Goal: Task Accomplishment & Management: Manage account settings

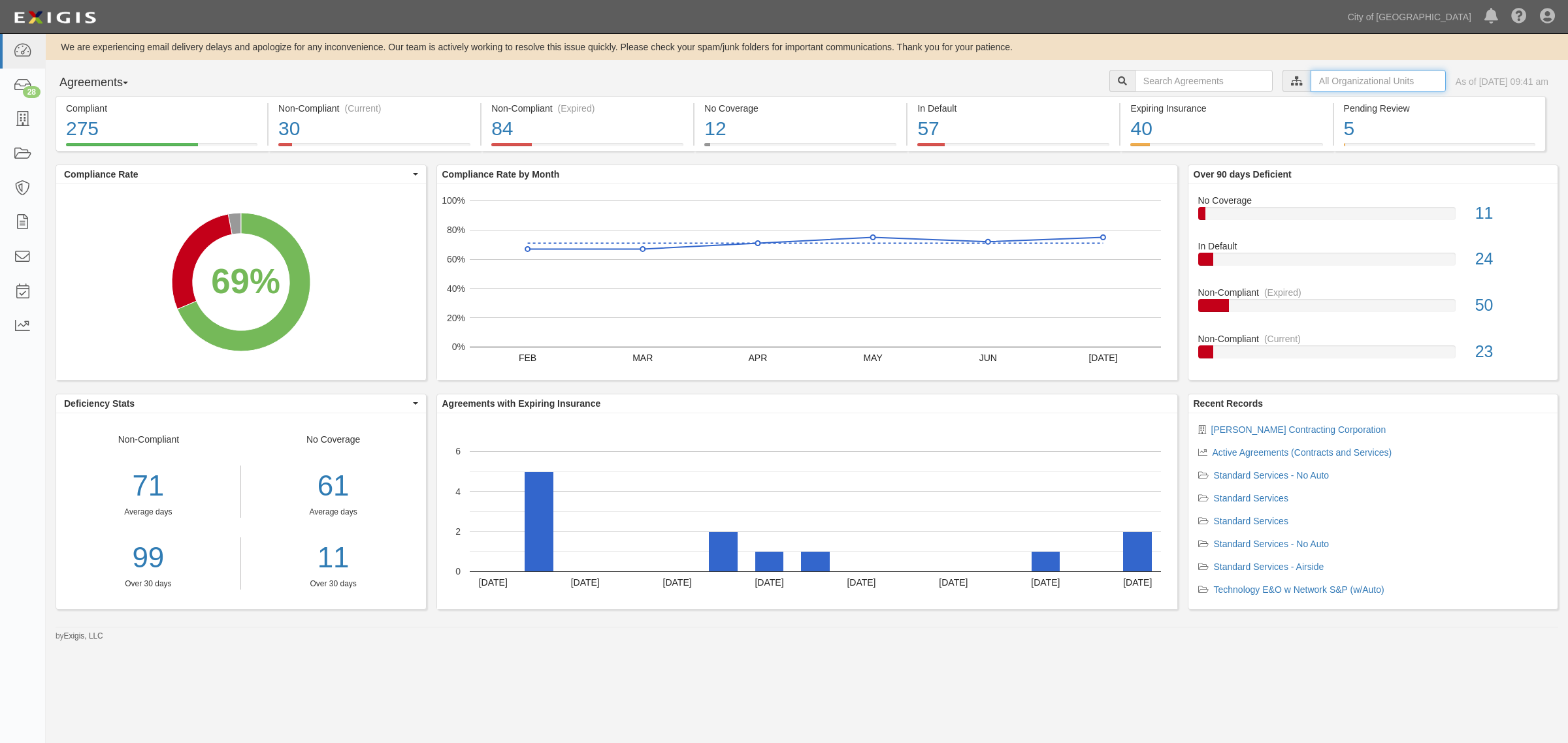
click at [1310, 73] on input "text" at bounding box center [1378, 81] width 135 height 22
click at [1160, 102] on icon at bounding box center [1159, 104] width 9 height 6
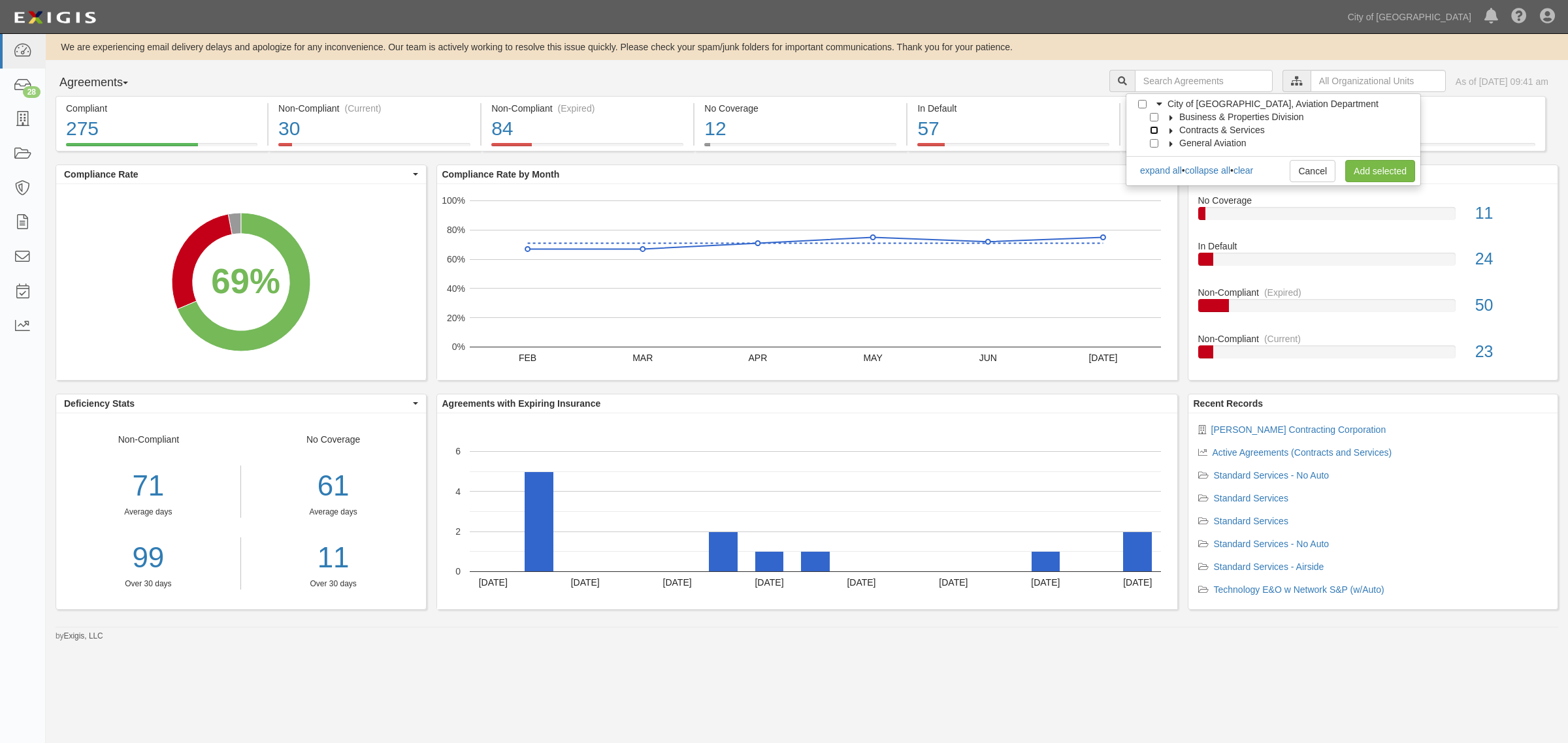
click at [1155, 127] on input "Contracts & Services" at bounding box center [1154, 131] width 9 height 9
checkbox input "true"
click at [1374, 167] on link "Add selected" at bounding box center [1380, 171] width 70 height 22
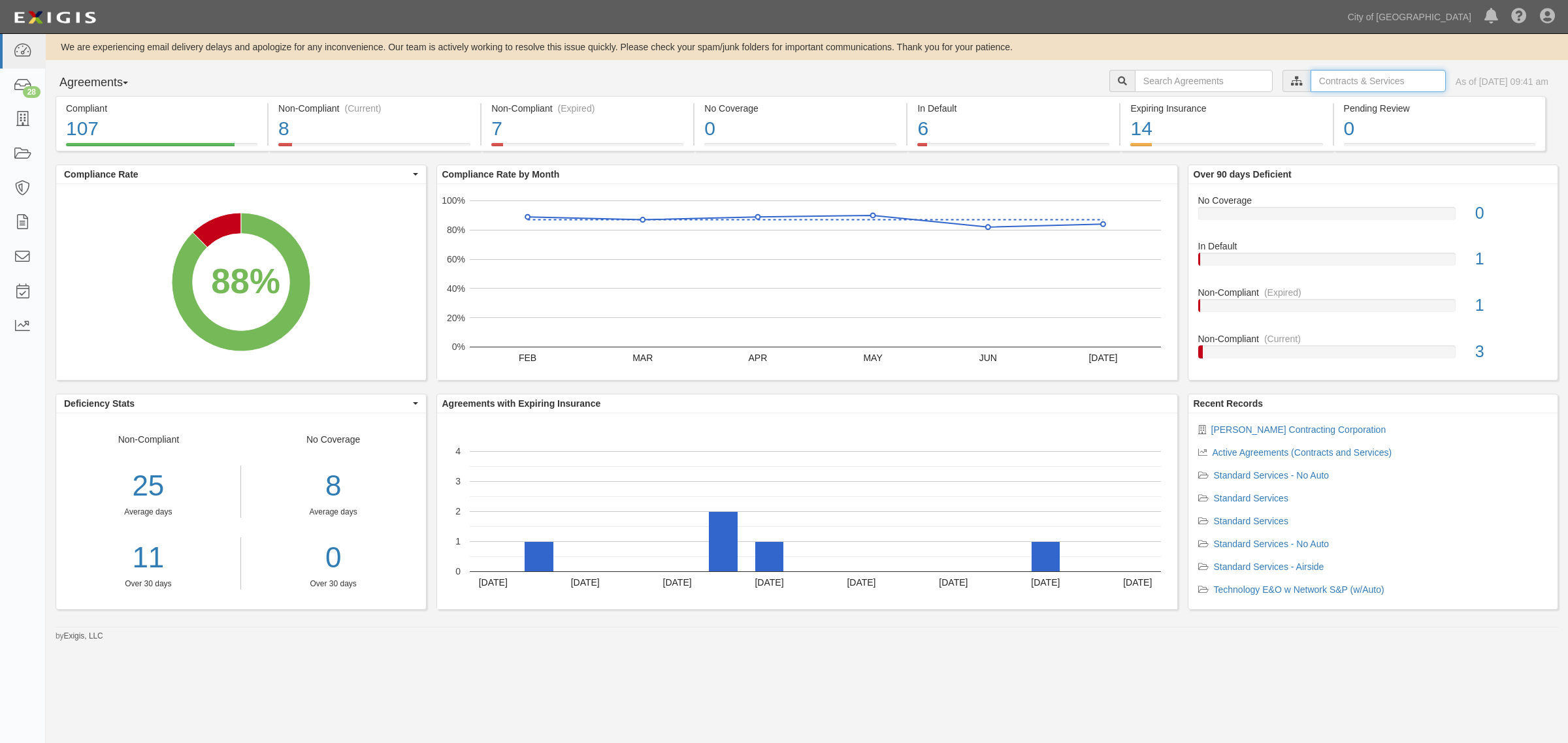
click at [1325, 78] on input "text" at bounding box center [1378, 81] width 135 height 22
click at [1161, 100] on label "City of [GEOGRAPHIC_DATA], Aviation Department" at bounding box center [1265, 103] width 227 height 13
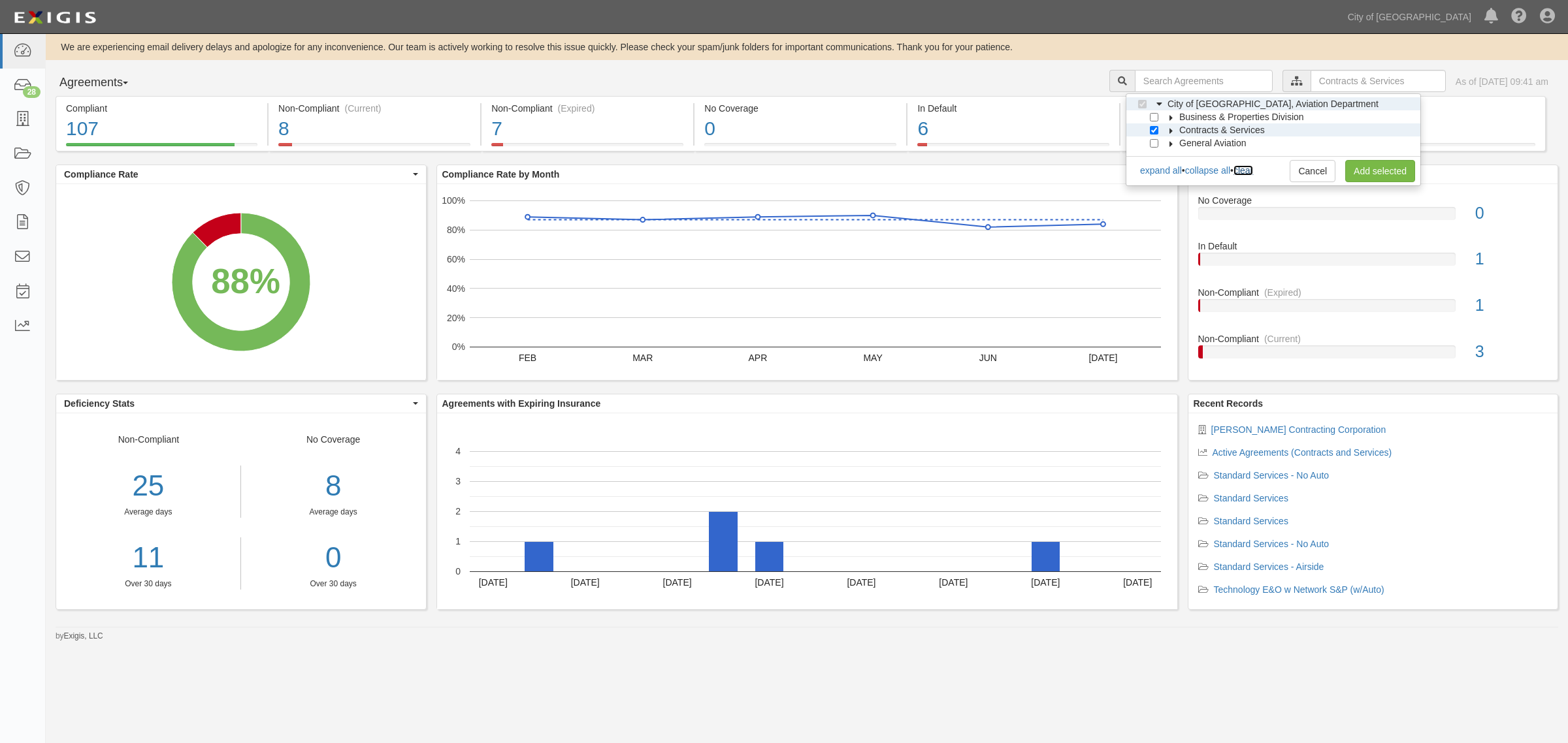
click at [1253, 171] on link "clear" at bounding box center [1243, 171] width 20 height 10
checkbox input "false"
click at [1169, 128] on icon at bounding box center [1171, 131] width 9 height 6
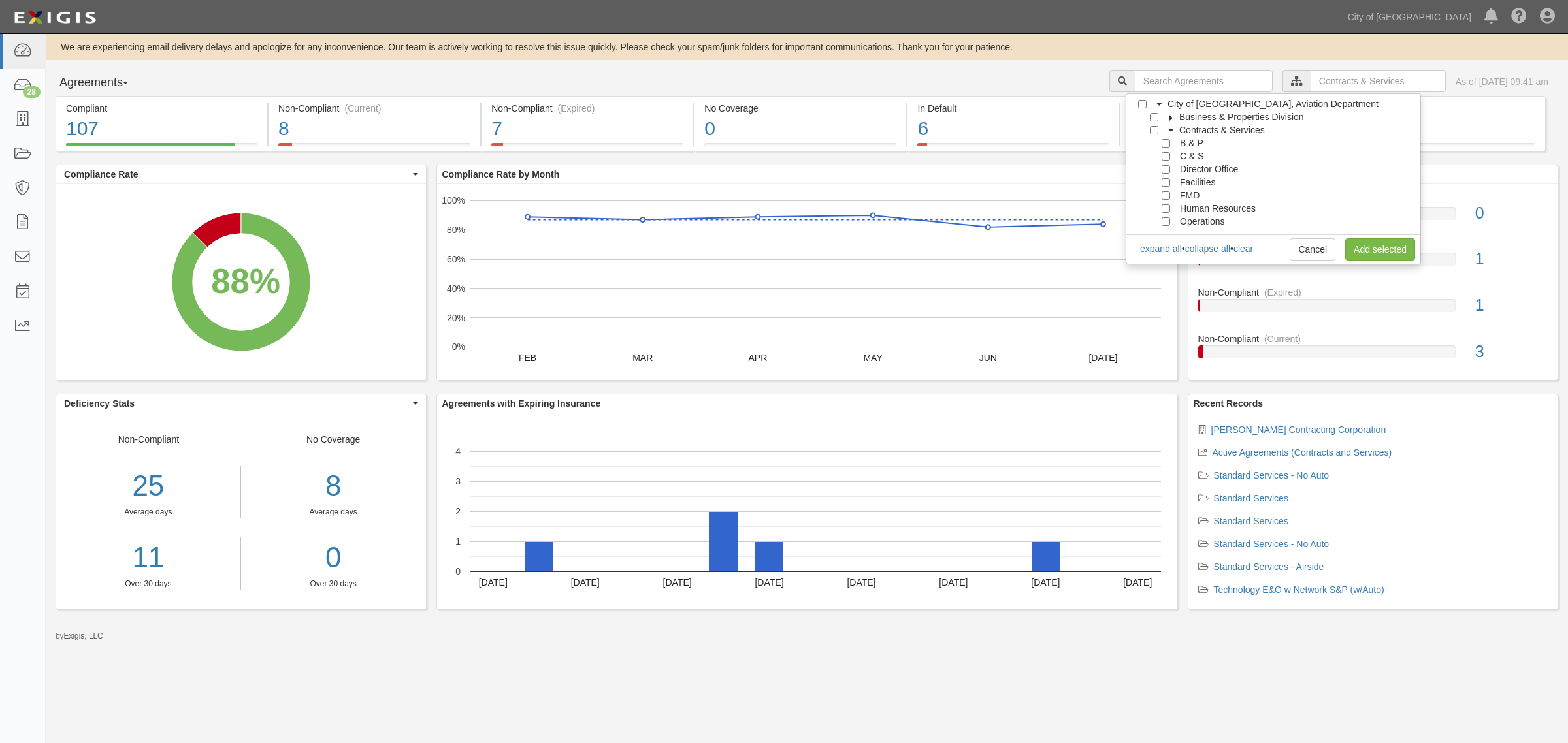
click at [1170, 119] on icon at bounding box center [1171, 118] width 9 height 6
click at [1165, 182] on input "Parking" at bounding box center [1166, 183] width 9 height 9
checkbox input "true"
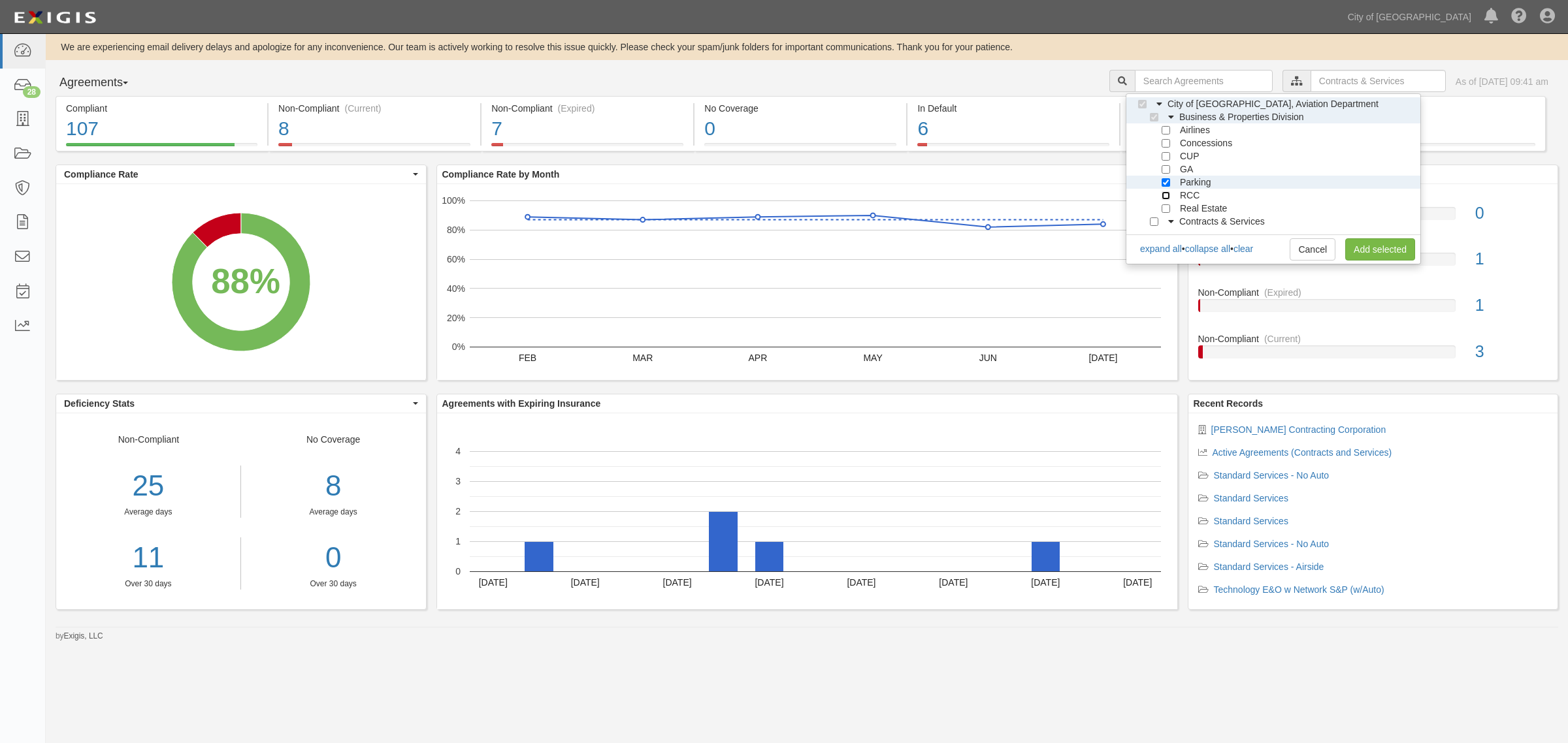
click at [1166, 193] on input "RCC" at bounding box center [1166, 195] width 9 height 9
checkbox input "true"
click at [1385, 242] on link "Add selected" at bounding box center [1380, 249] width 70 height 22
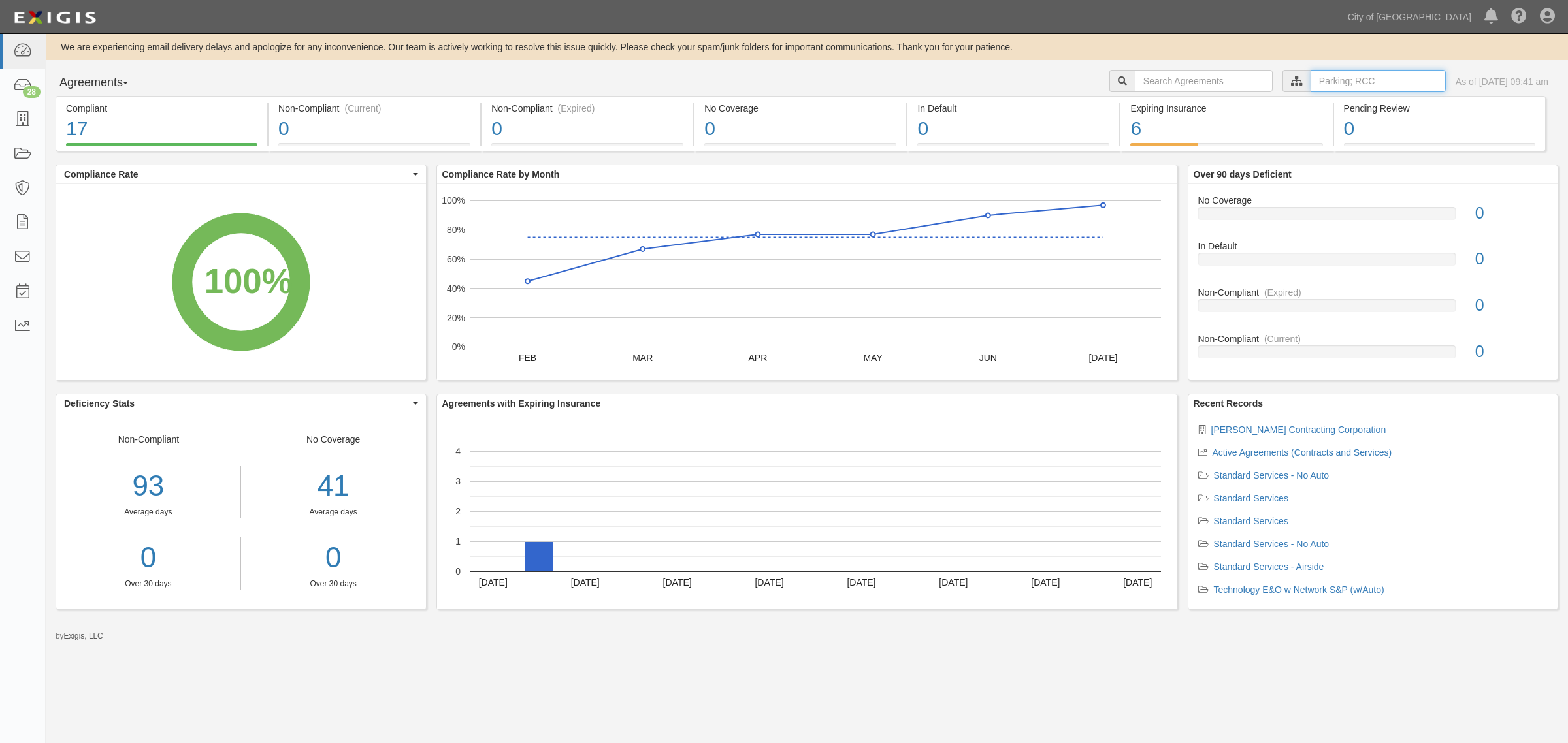
click at [1310, 82] on input "text" at bounding box center [1378, 81] width 135 height 22
click at [1160, 103] on icon at bounding box center [1159, 104] width 9 height 6
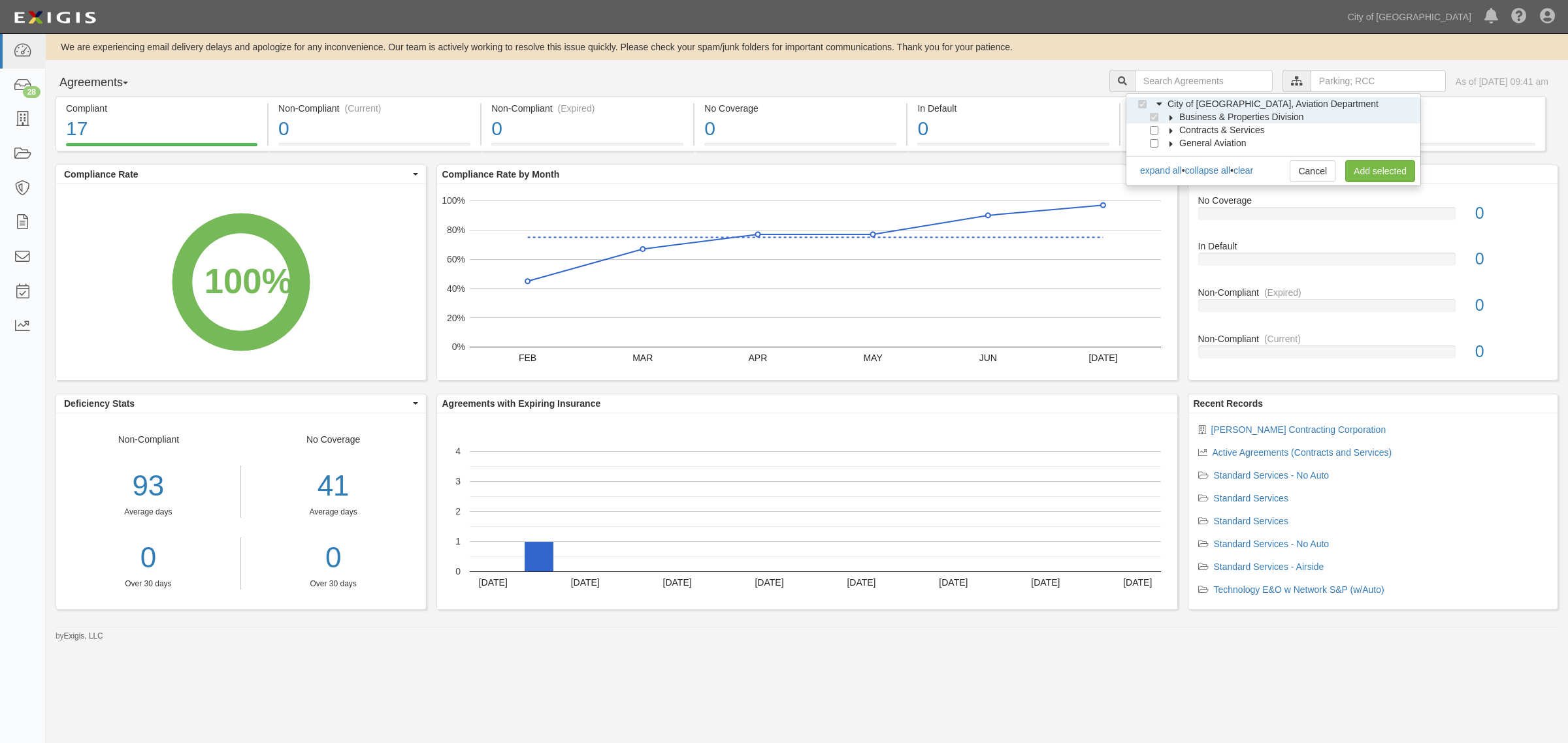
click at [1169, 115] on icon at bounding box center [1171, 118] width 9 height 6
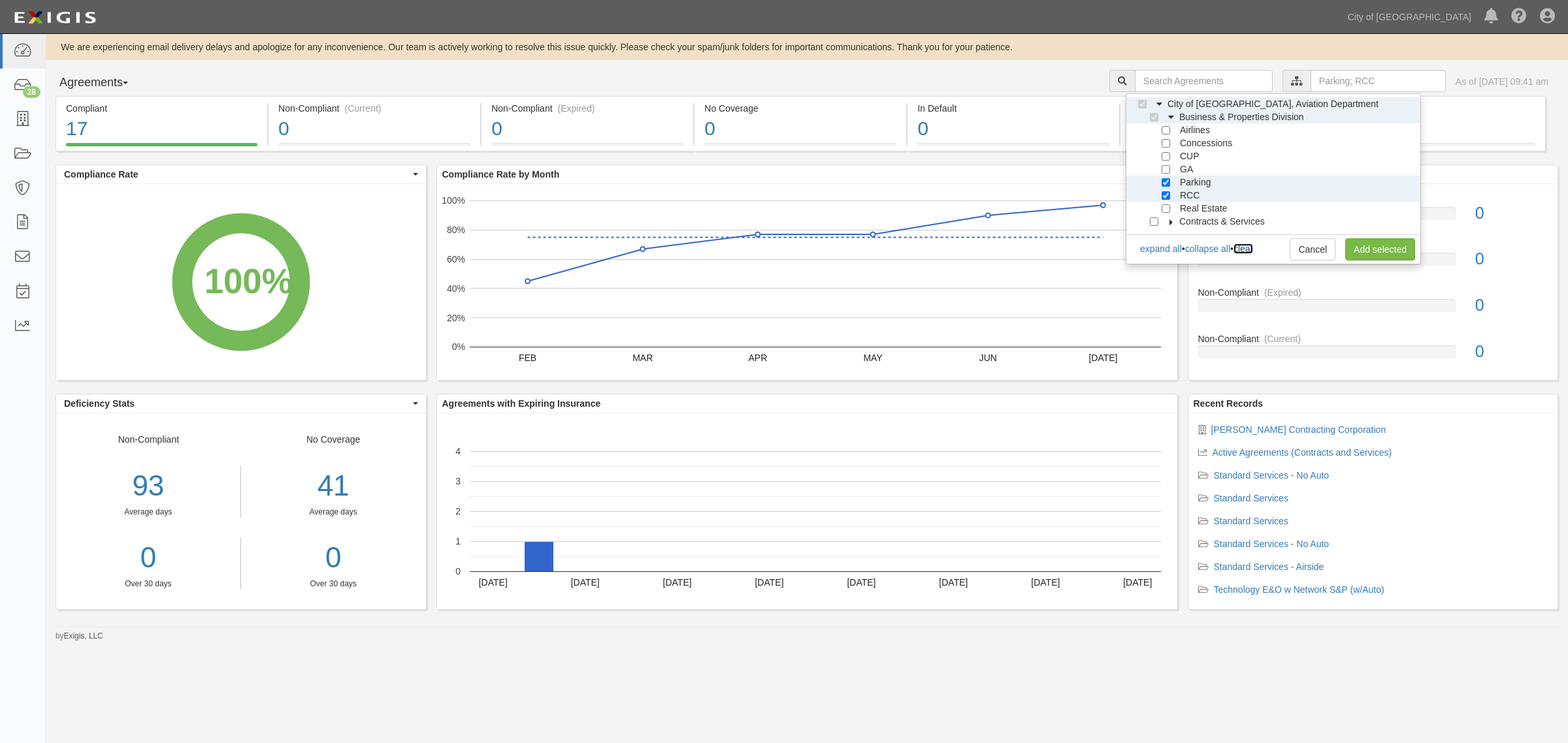
click at [1245, 252] on link "clear" at bounding box center [1243, 249] width 20 height 10
checkbox input "false"
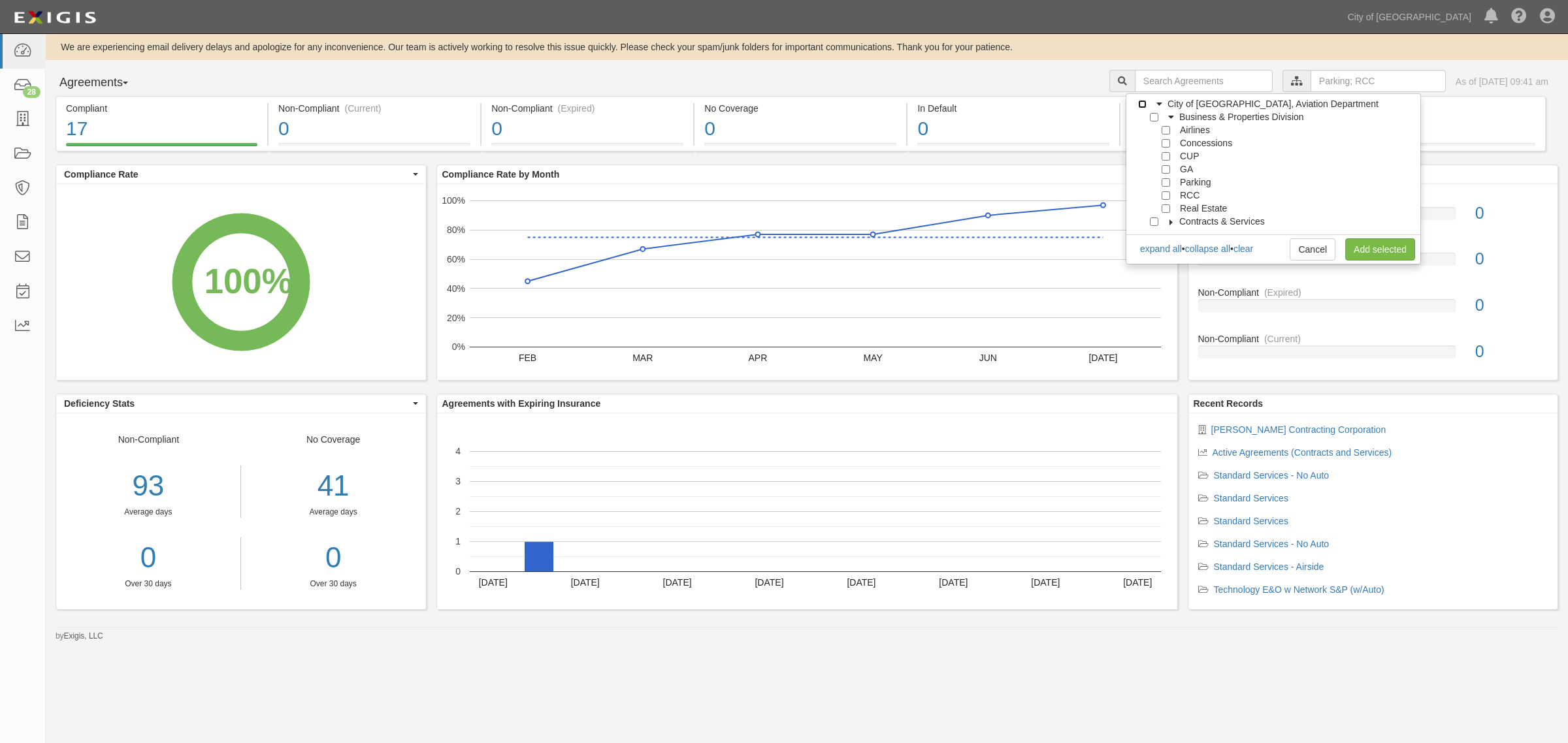
click at [1145, 105] on input "City of [GEOGRAPHIC_DATA], Aviation Department" at bounding box center [1142, 104] width 9 height 9
checkbox input "true"
drag, startPoint x: 1149, startPoint y: 114, endPoint x: 1157, endPoint y: 121, distance: 10.6
click at [1150, 115] on input "Business & Properties Division" at bounding box center [1154, 117] width 9 height 9
checkbox input "true"
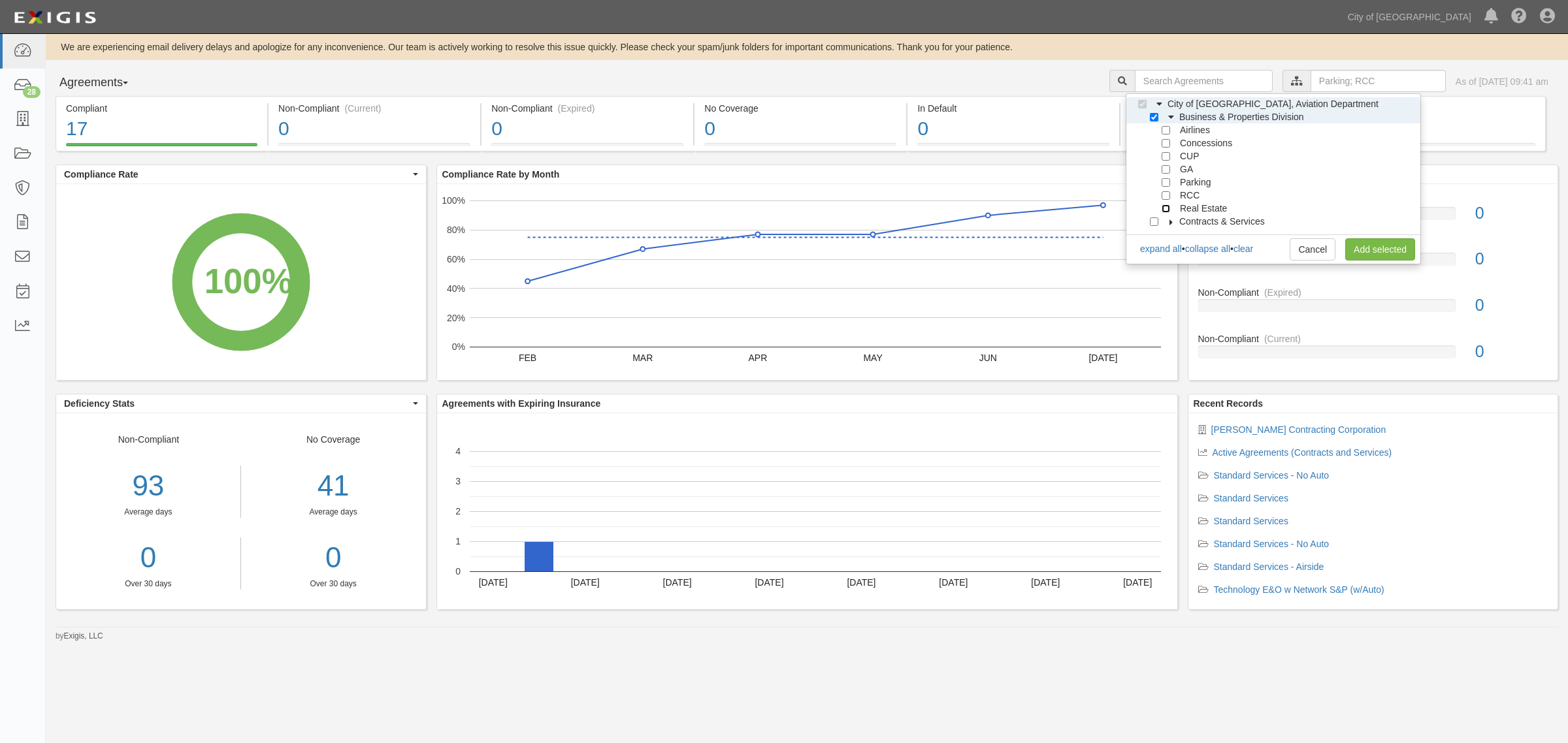
click at [1165, 206] on input "Real Estate" at bounding box center [1166, 209] width 9 height 9
checkbox input "true"
click at [1378, 253] on link "Add selected" at bounding box center [1380, 249] width 70 height 22
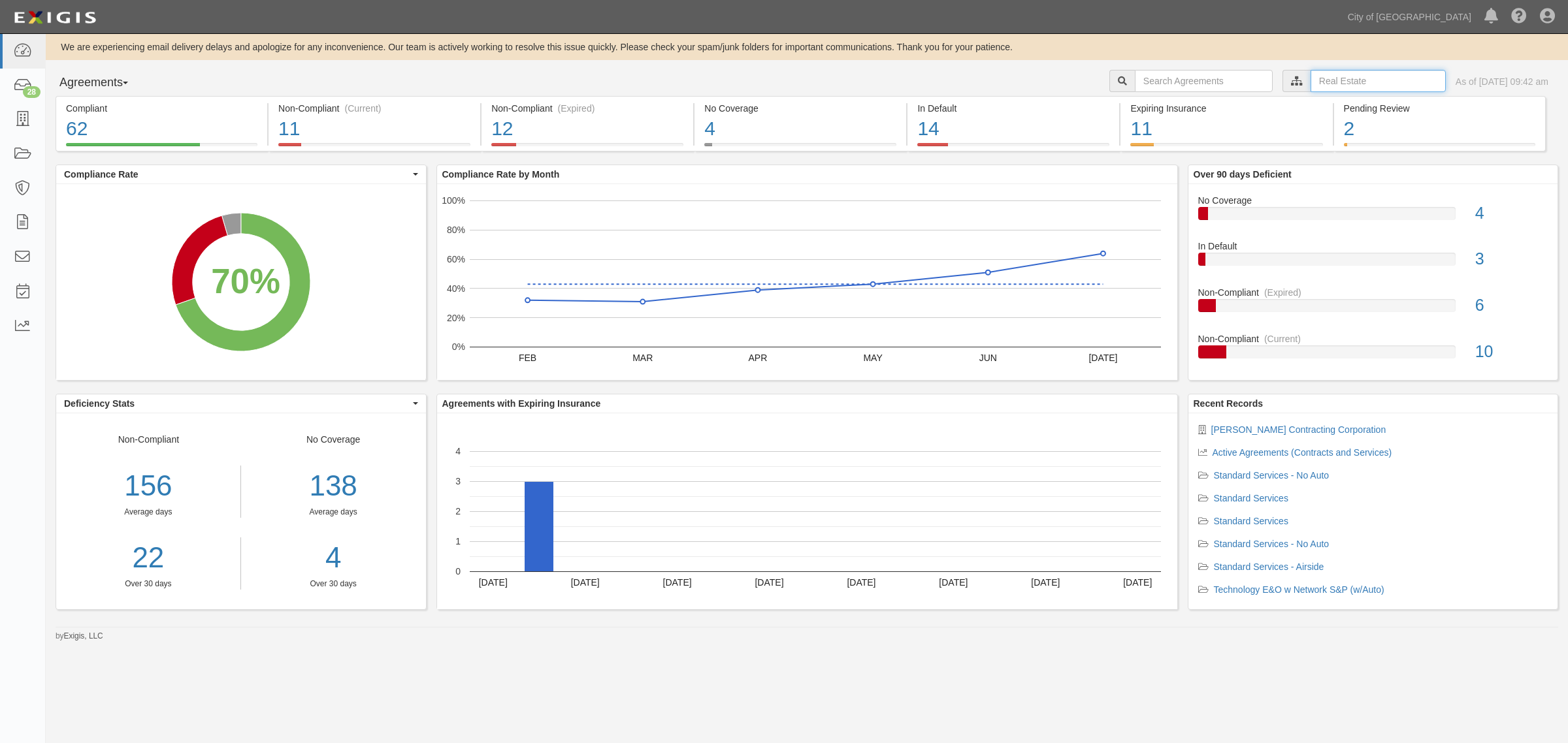
click at [1334, 85] on input "text" at bounding box center [1378, 81] width 135 height 22
click at [1249, 132] on link "clear" at bounding box center [1243, 131] width 20 height 10
checkbox input "false"
click at [1158, 104] on icon at bounding box center [1159, 104] width 9 height 6
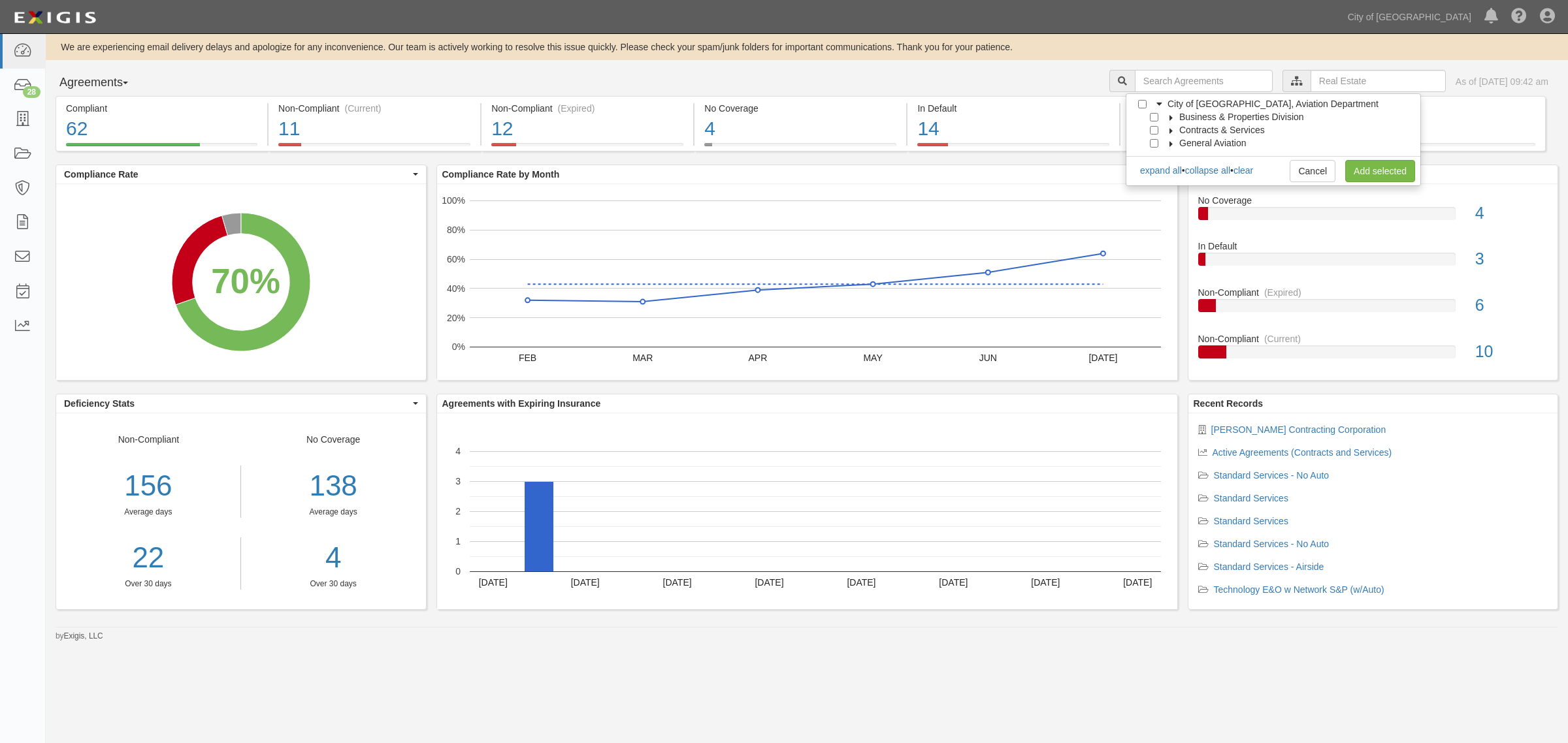
click at [1171, 119] on icon at bounding box center [1171, 118] width 9 height 6
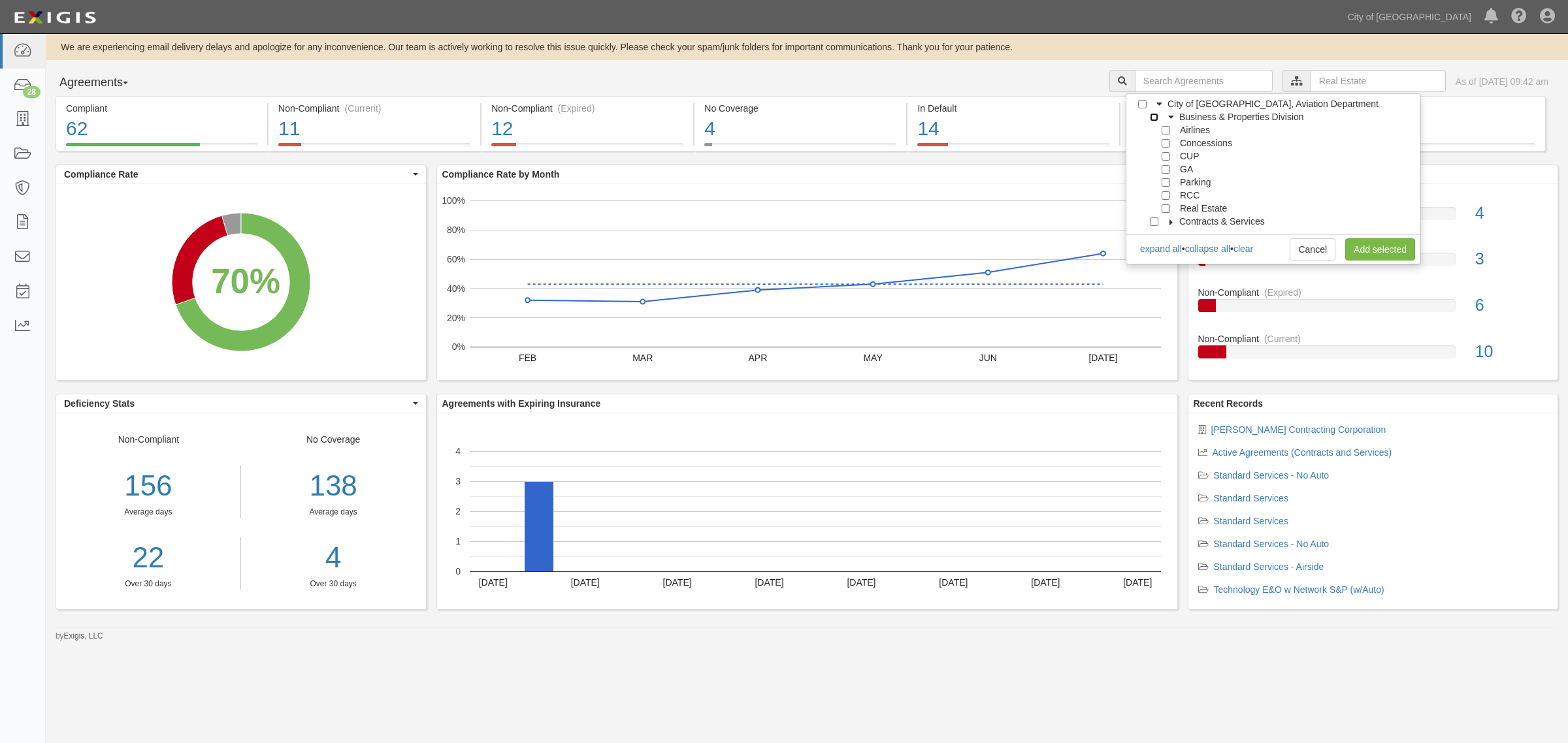
click at [1151, 118] on input "Business & Properties Division" at bounding box center [1154, 117] width 9 height 9
checkbox input "true"
click at [1164, 159] on input "CUP" at bounding box center [1166, 156] width 9 height 9
checkbox input "true"
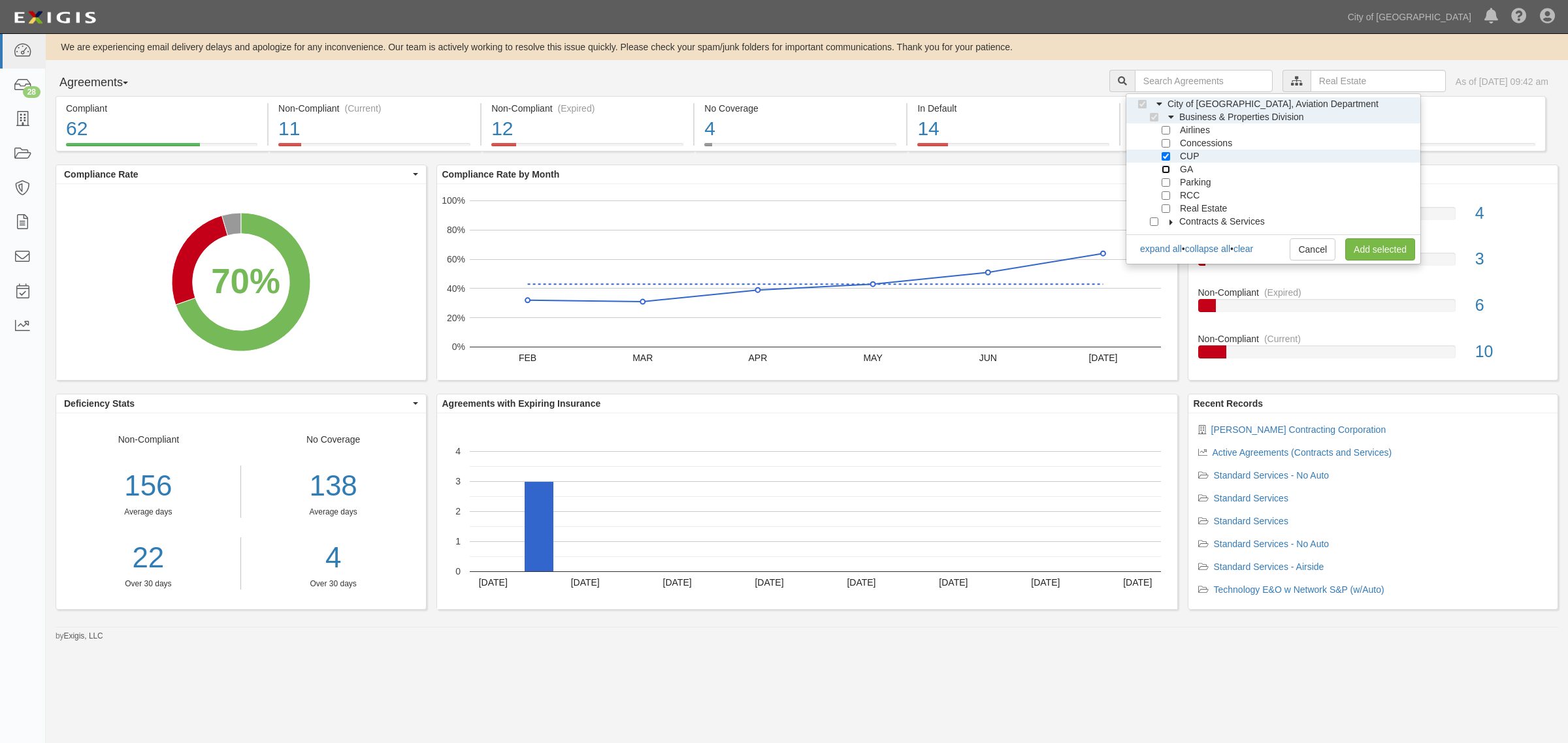
click at [1165, 173] on input "GA" at bounding box center [1166, 170] width 9 height 9
checkbox input "true"
click at [1160, 129] on div at bounding box center [1157, 129] width 12 height 9
click at [1166, 131] on input "Airlines" at bounding box center [1166, 131] width 9 height 9
checkbox input "true"
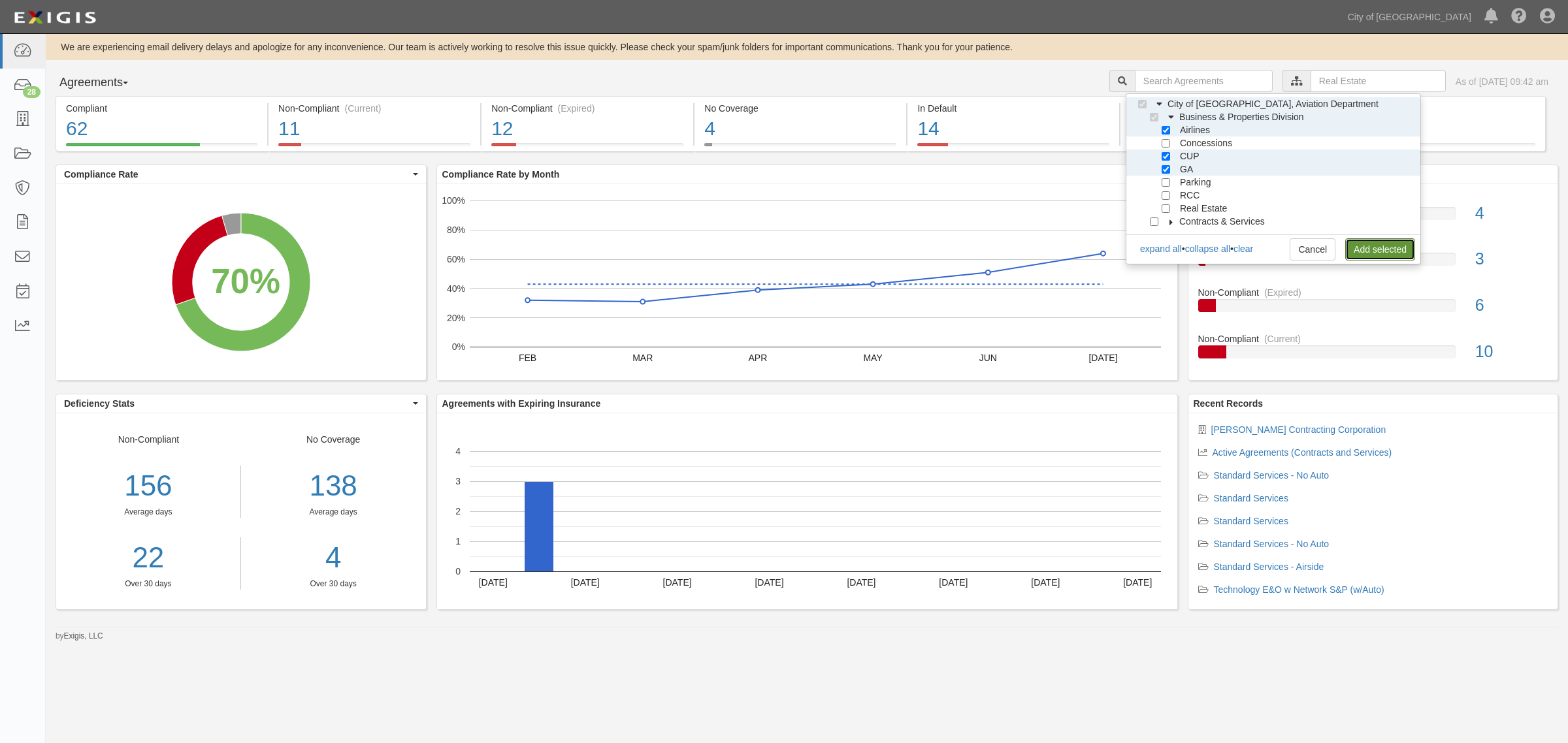
click at [1358, 249] on link "Add selected" at bounding box center [1380, 249] width 70 height 22
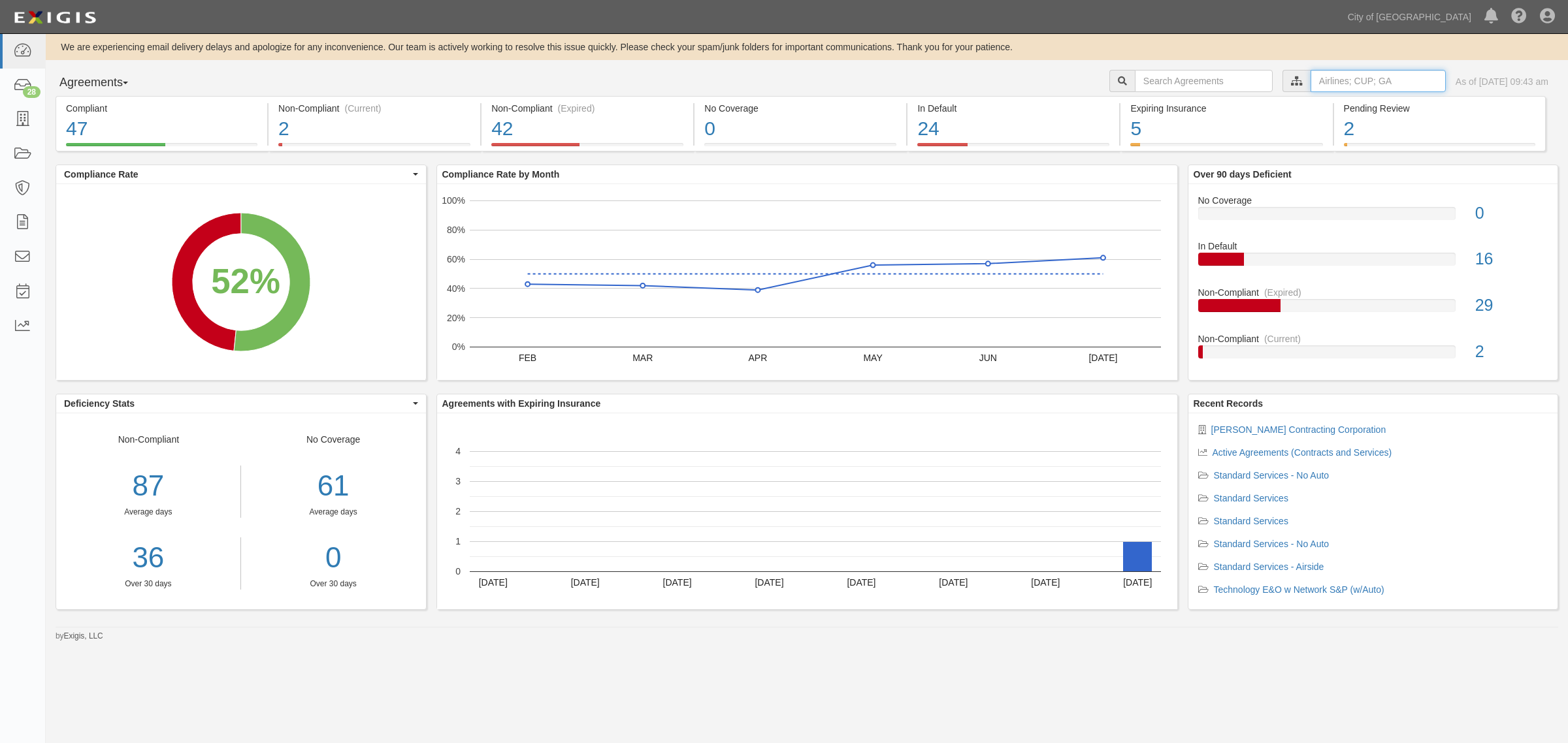
click at [1310, 78] on input "text" at bounding box center [1378, 81] width 135 height 22
click at [1160, 104] on icon at bounding box center [1159, 104] width 9 height 6
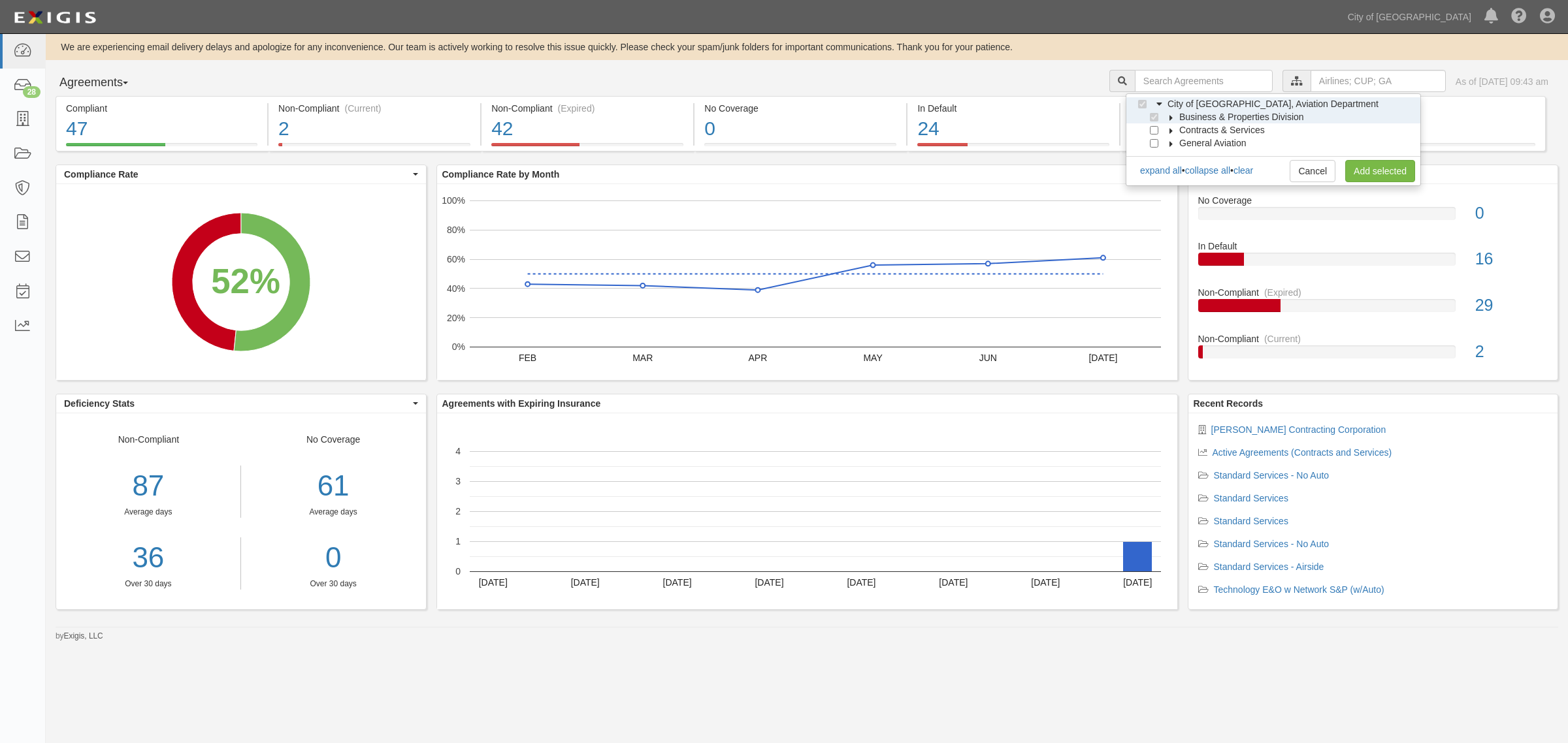
click at [1171, 118] on icon at bounding box center [1171, 118] width 9 height 6
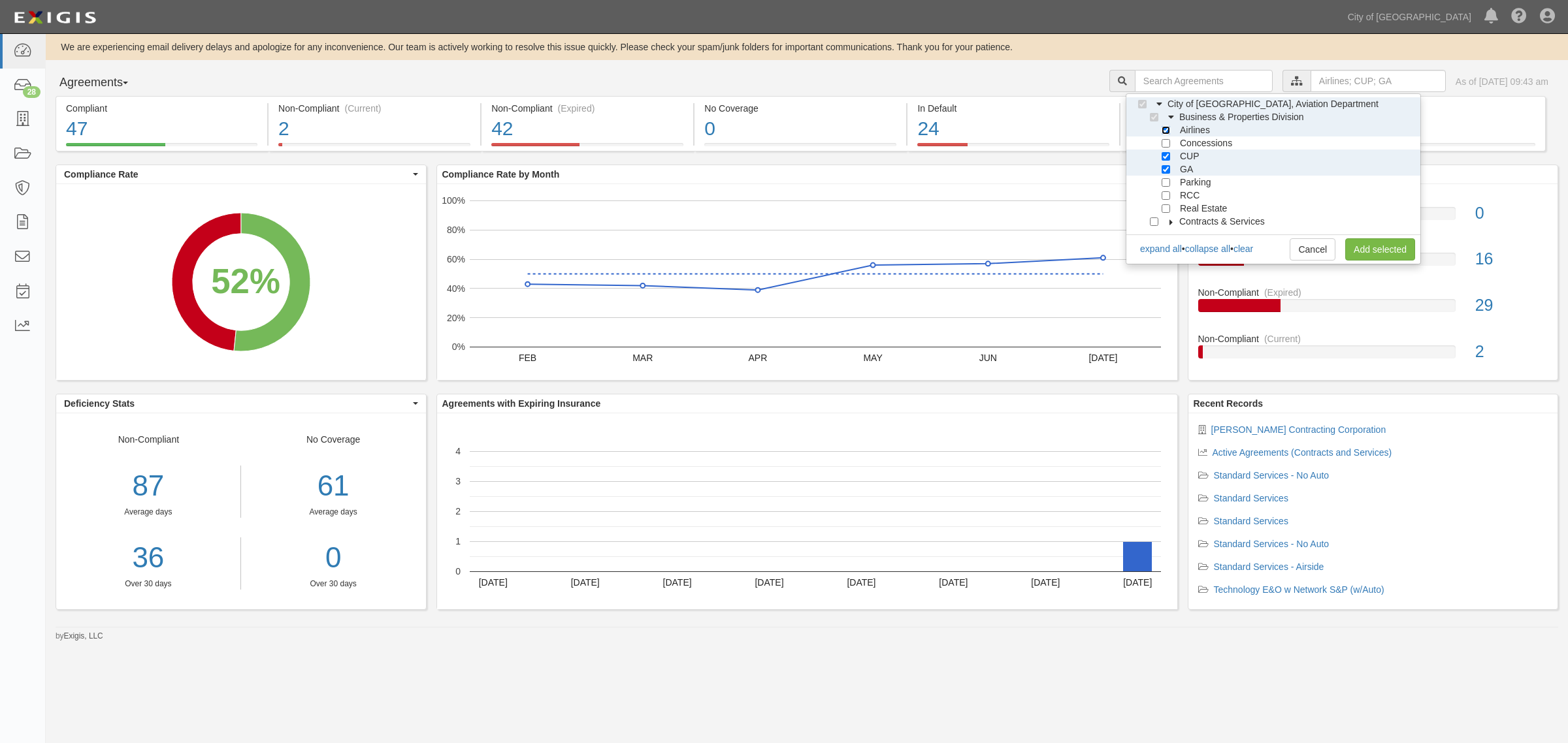
click at [1162, 128] on input "Airlines" at bounding box center [1166, 131] width 9 height 9
checkbox input "false"
drag, startPoint x: 1359, startPoint y: 246, endPoint x: 1356, endPoint y: 257, distance: 11.4
click at [1360, 247] on link "Add selected" at bounding box center [1380, 249] width 70 height 22
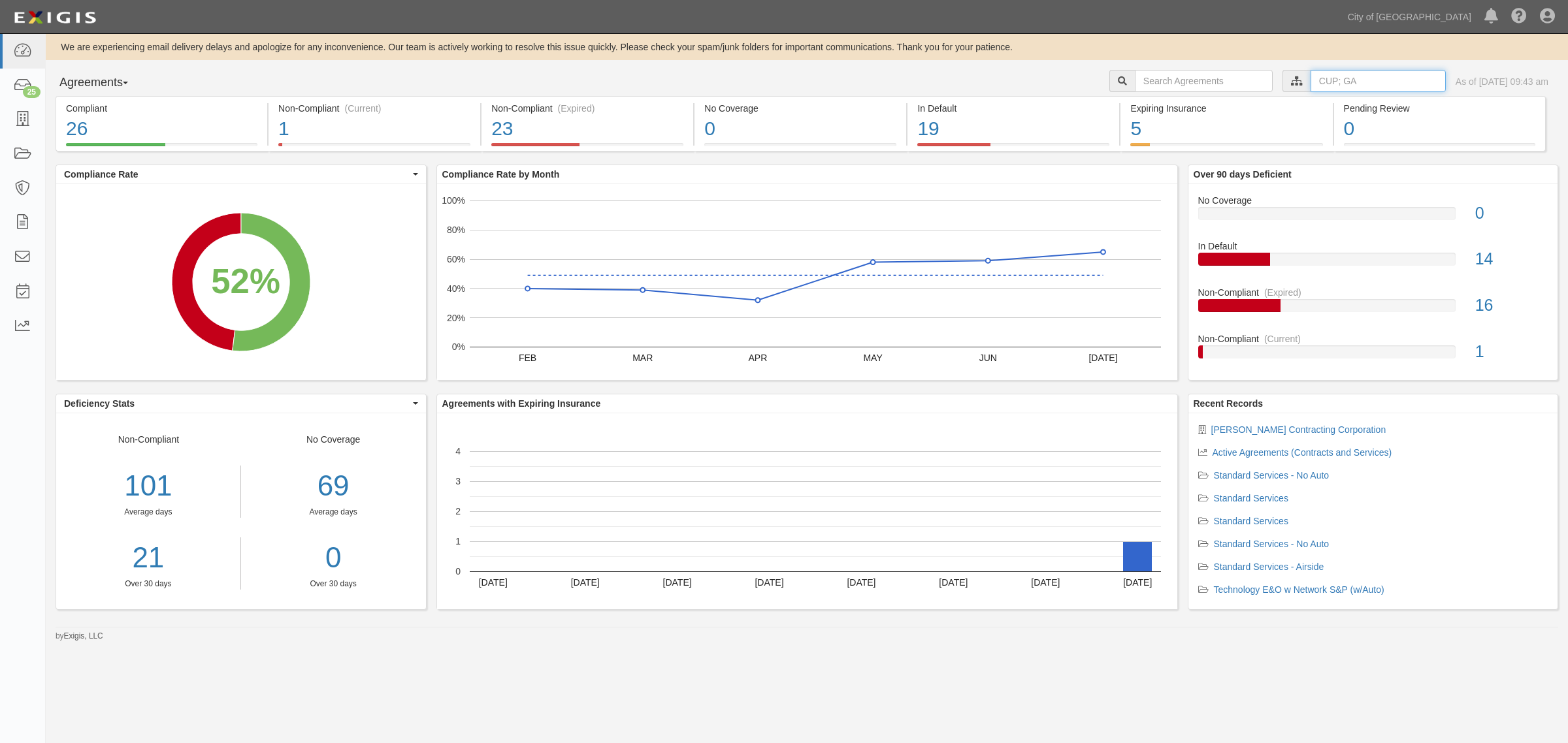
click at [1312, 77] on input "text" at bounding box center [1378, 81] width 135 height 22
click at [1155, 102] on icon at bounding box center [1159, 104] width 9 height 6
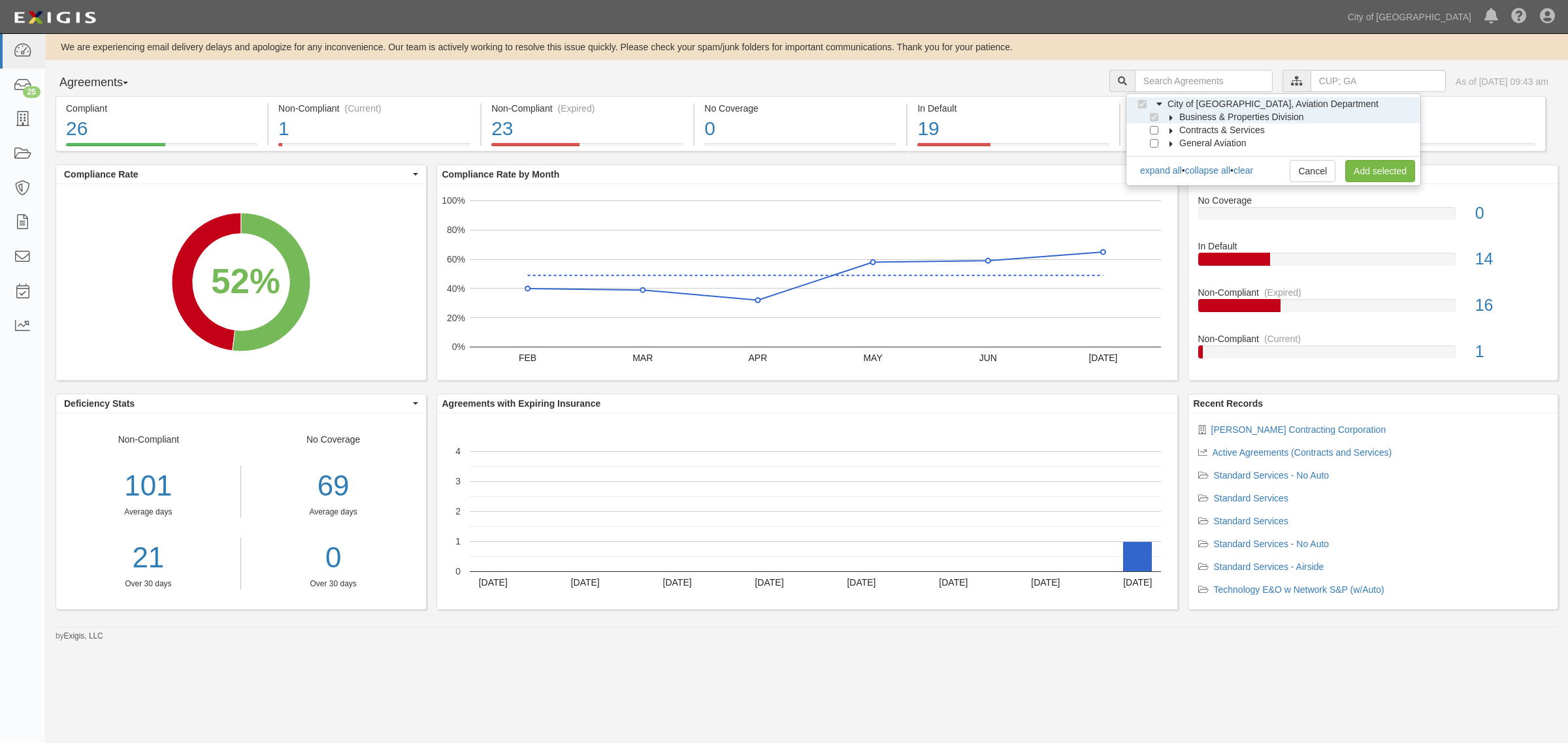
click at [1170, 113] on label "Business & Properties Division" at bounding box center [1233, 116] width 141 height 13
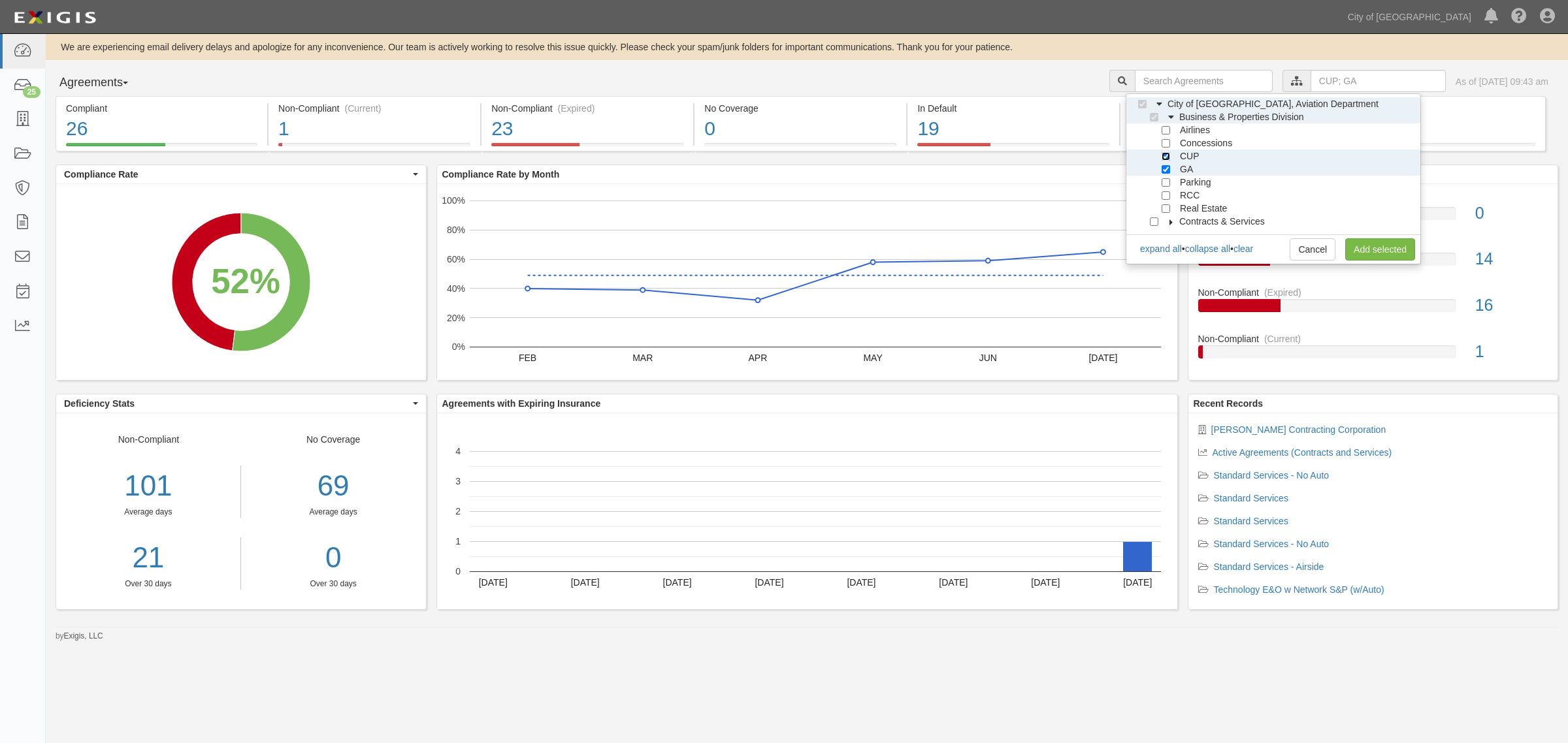
click at [1164, 155] on input "CUP" at bounding box center [1166, 156] width 9 height 9
checkbox input "false"
click at [1164, 166] on input "GA" at bounding box center [1166, 170] width 9 height 9
checkbox input "false"
drag, startPoint x: 1164, startPoint y: 127, endPoint x: 1169, endPoint y: 134, distance: 8.6
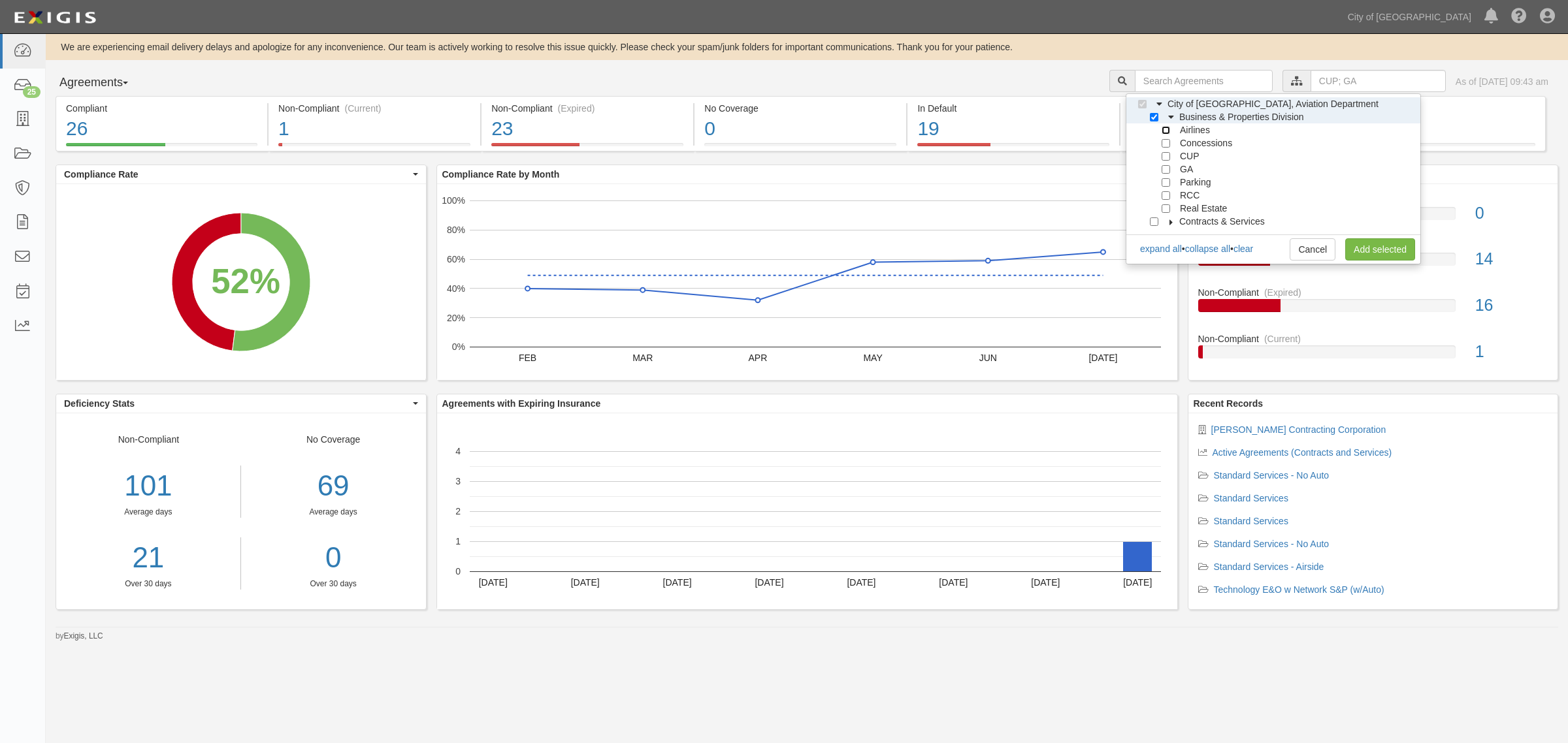
click at [1164, 128] on input "Airlines" at bounding box center [1166, 131] width 9 height 9
checkbox input "true"
click at [1377, 247] on link "Add selected" at bounding box center [1380, 249] width 70 height 22
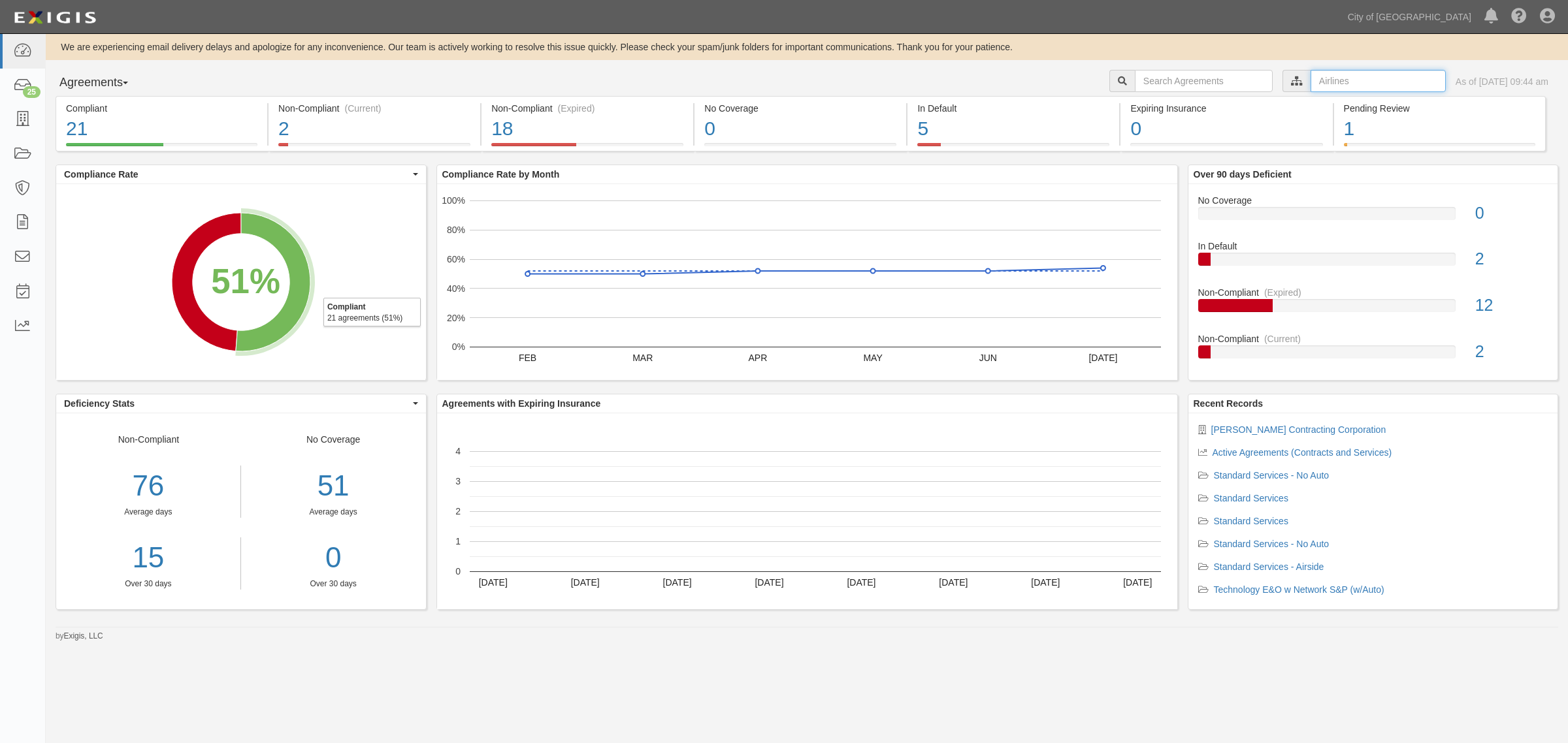
click at [1324, 76] on input "text" at bounding box center [1378, 81] width 135 height 22
click at [1157, 102] on icon at bounding box center [1159, 104] width 9 height 6
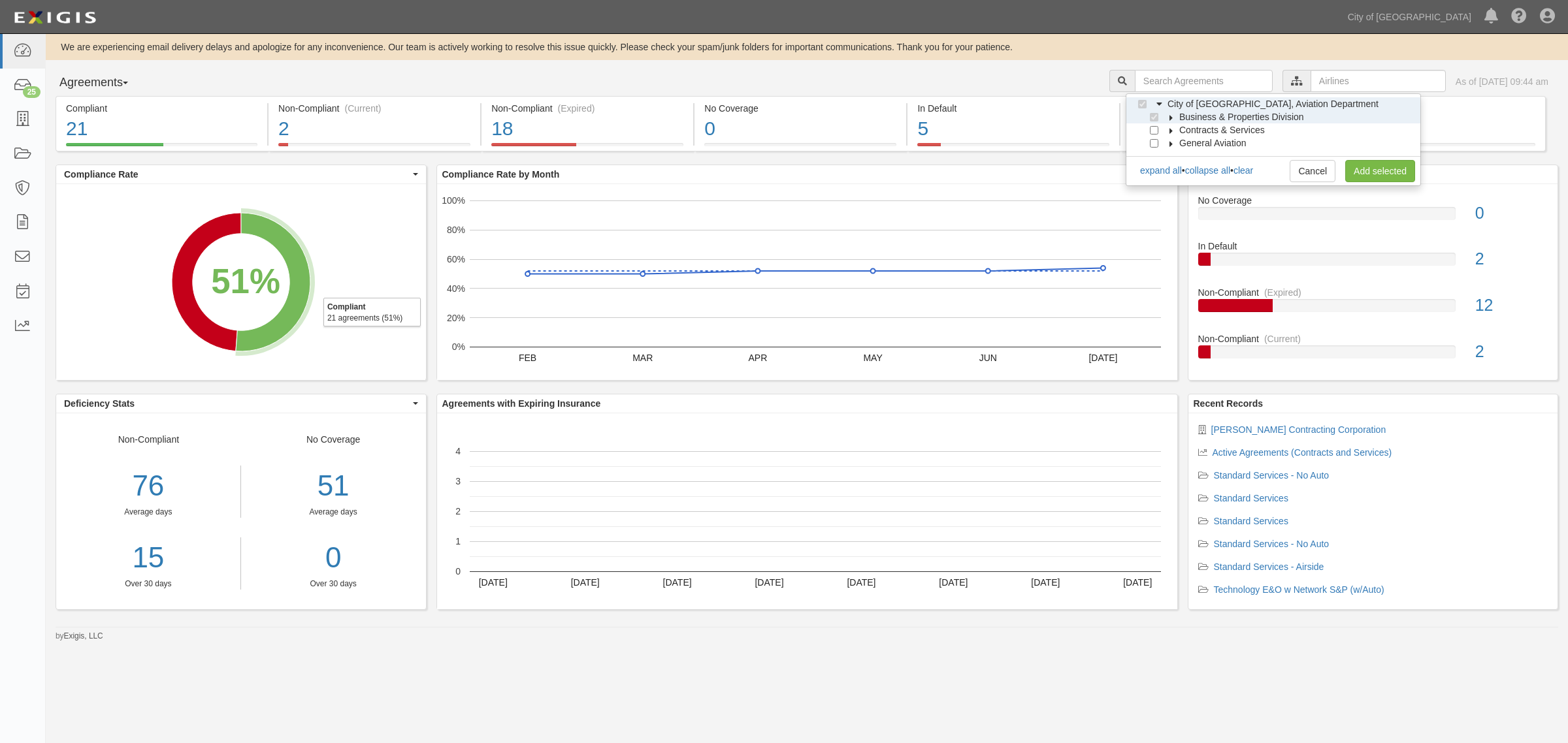
click at [1178, 119] on label "Business & Properties Division" at bounding box center [1233, 116] width 141 height 13
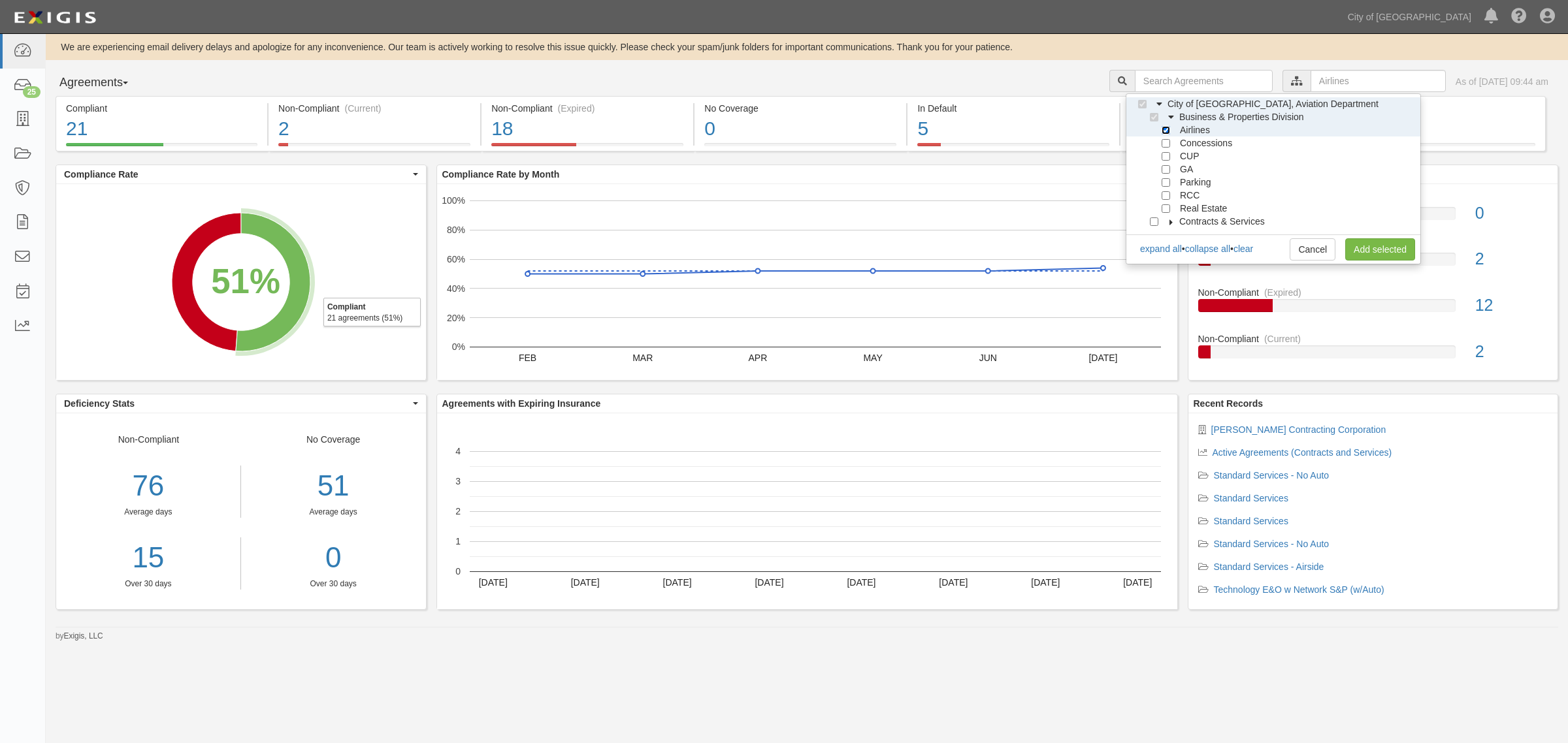
click at [1162, 131] on input "Airlines" at bounding box center [1166, 131] width 9 height 9
checkbox input "false"
click at [1374, 245] on link "Add selected" at bounding box center [1380, 249] width 70 height 22
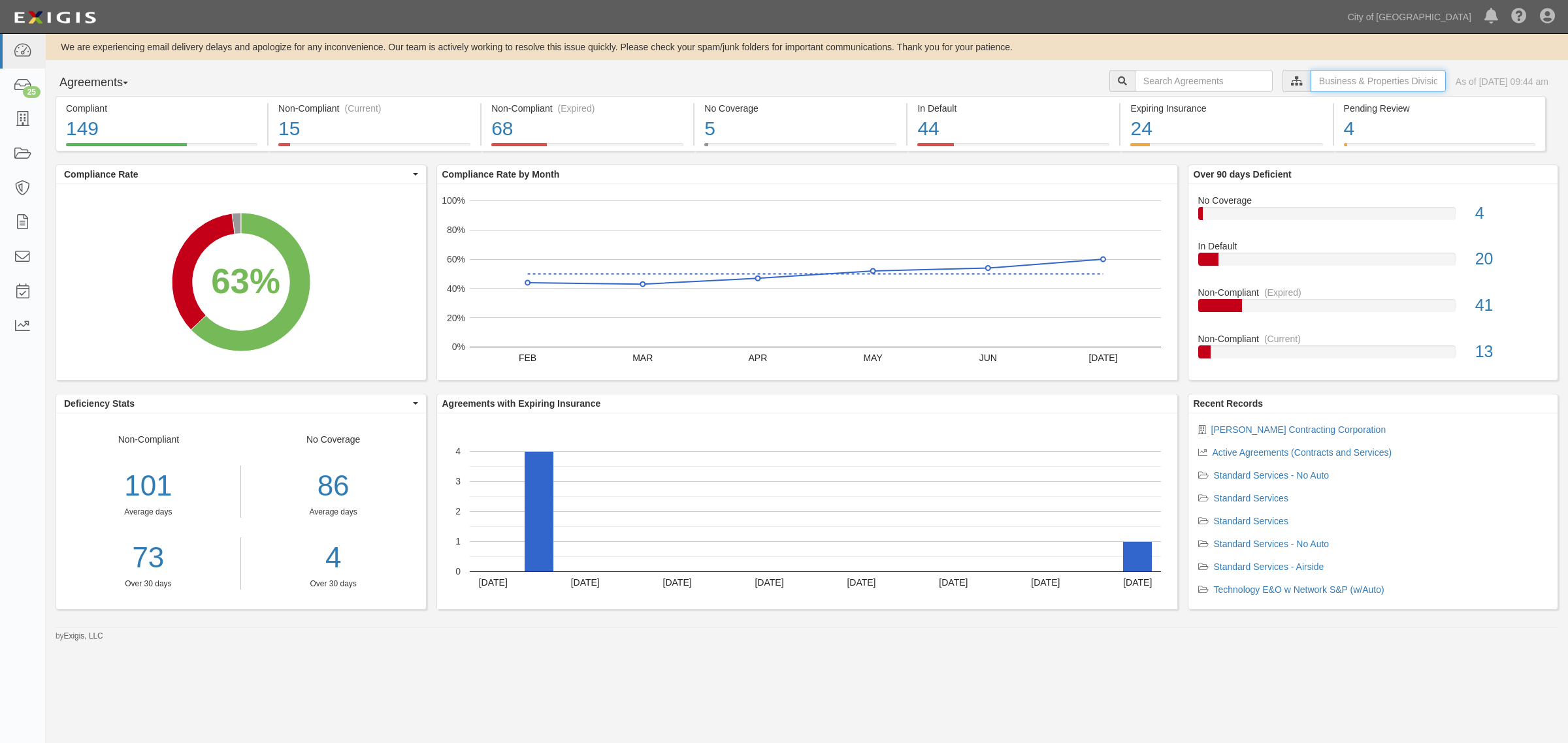
click at [1354, 77] on input "text" at bounding box center [1378, 81] width 135 height 22
click at [1249, 132] on link "clear" at bounding box center [1243, 131] width 20 height 10
checkbox input "false"
click at [1369, 135] on link "Add selected" at bounding box center [1380, 132] width 70 height 22
drag, startPoint x: 20, startPoint y: 57, endPoint x: 35, endPoint y: 80, distance: 27.5
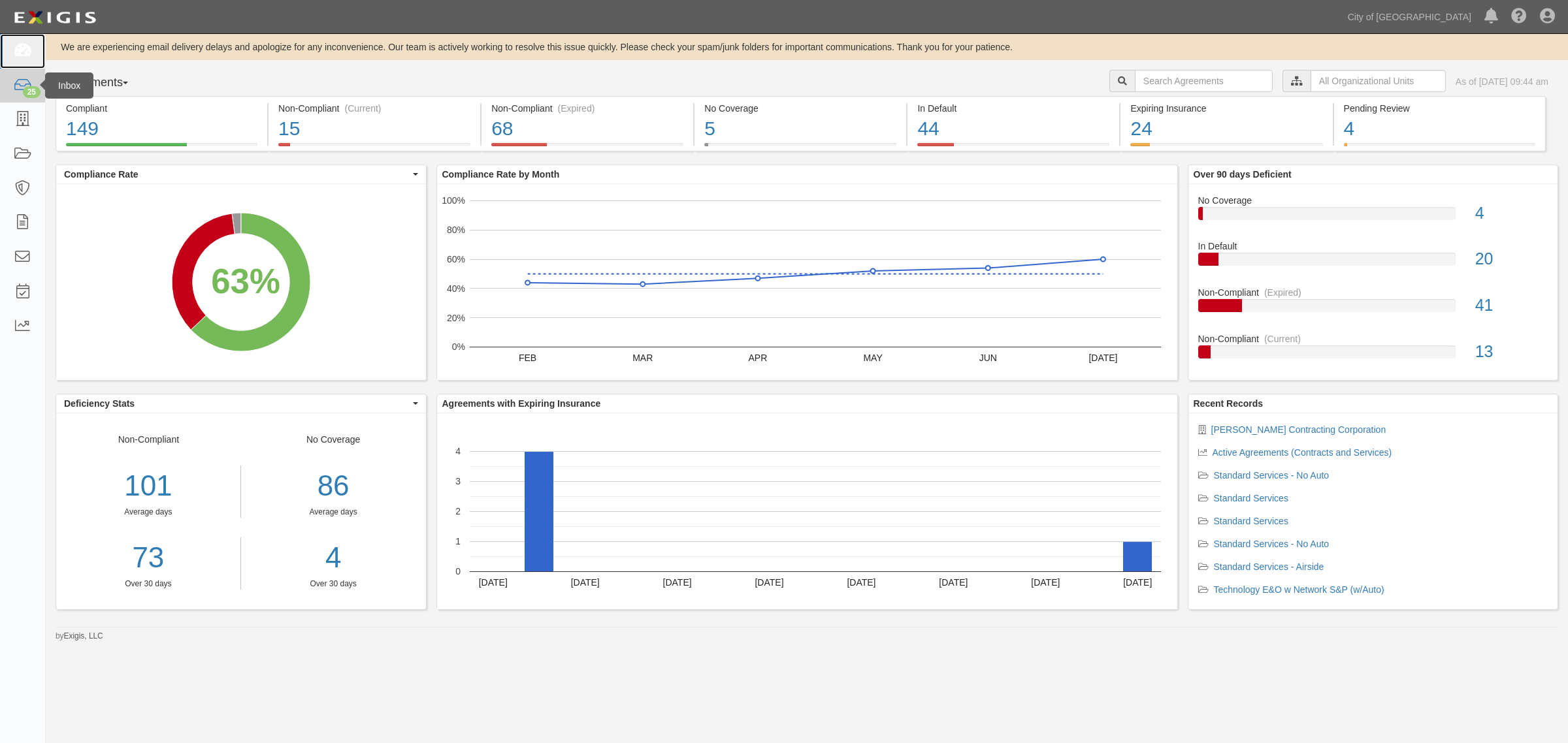
click at [20, 56] on icon at bounding box center [21, 51] width 18 height 15
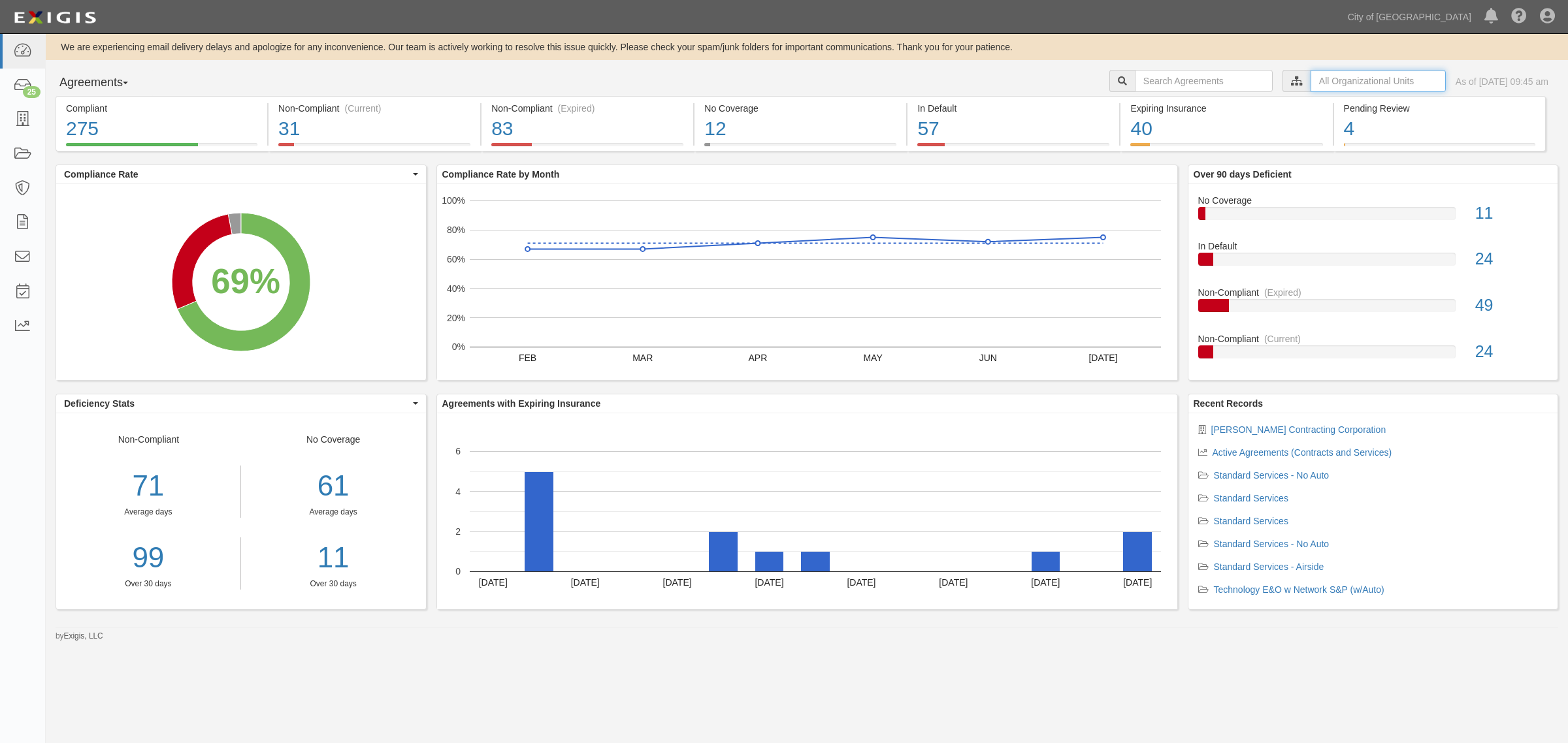
click at [1324, 70] on input "text" at bounding box center [1378, 81] width 135 height 22
click at [1162, 104] on icon at bounding box center [1159, 104] width 9 height 6
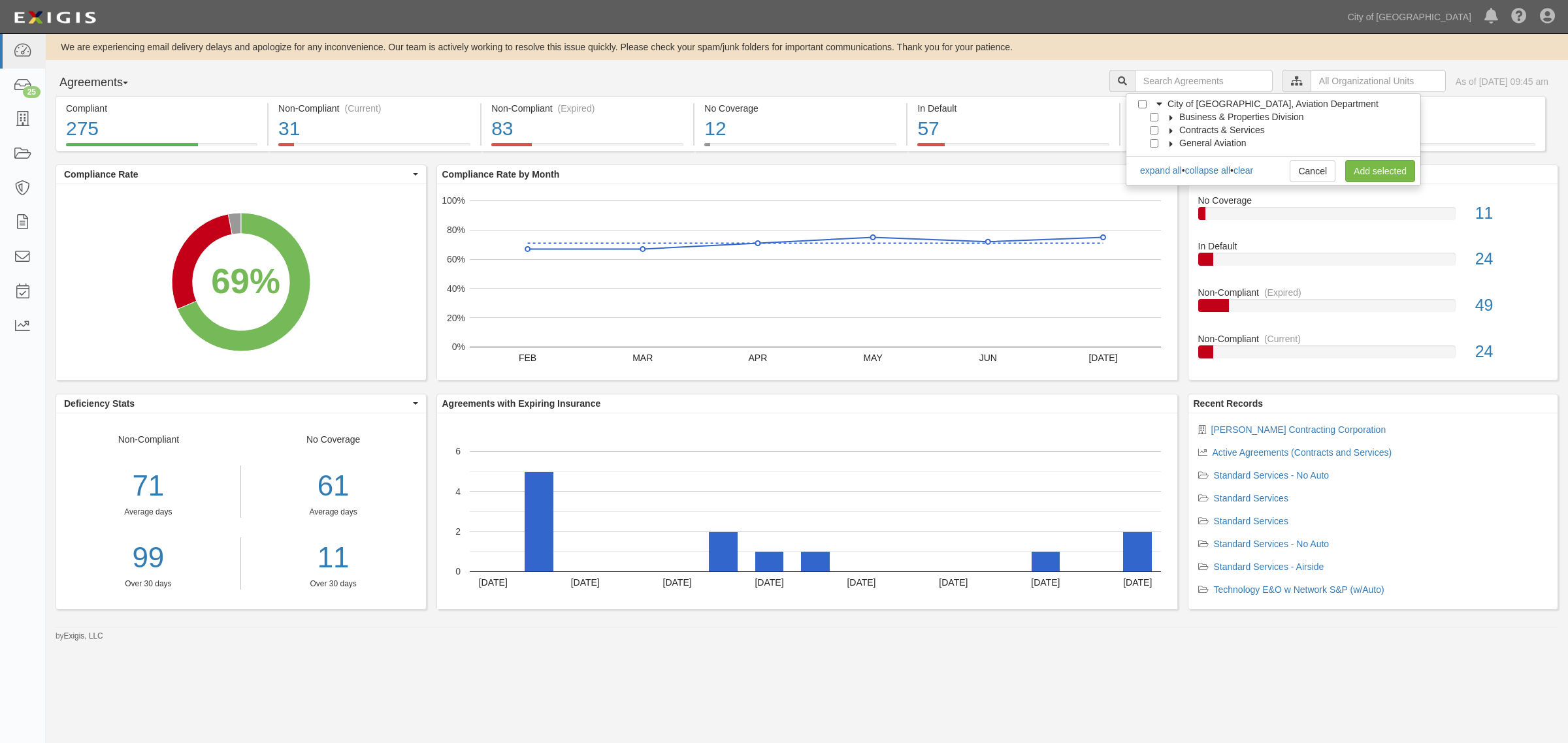
click at [1171, 113] on label "Business & Properties Division" at bounding box center [1233, 116] width 141 height 13
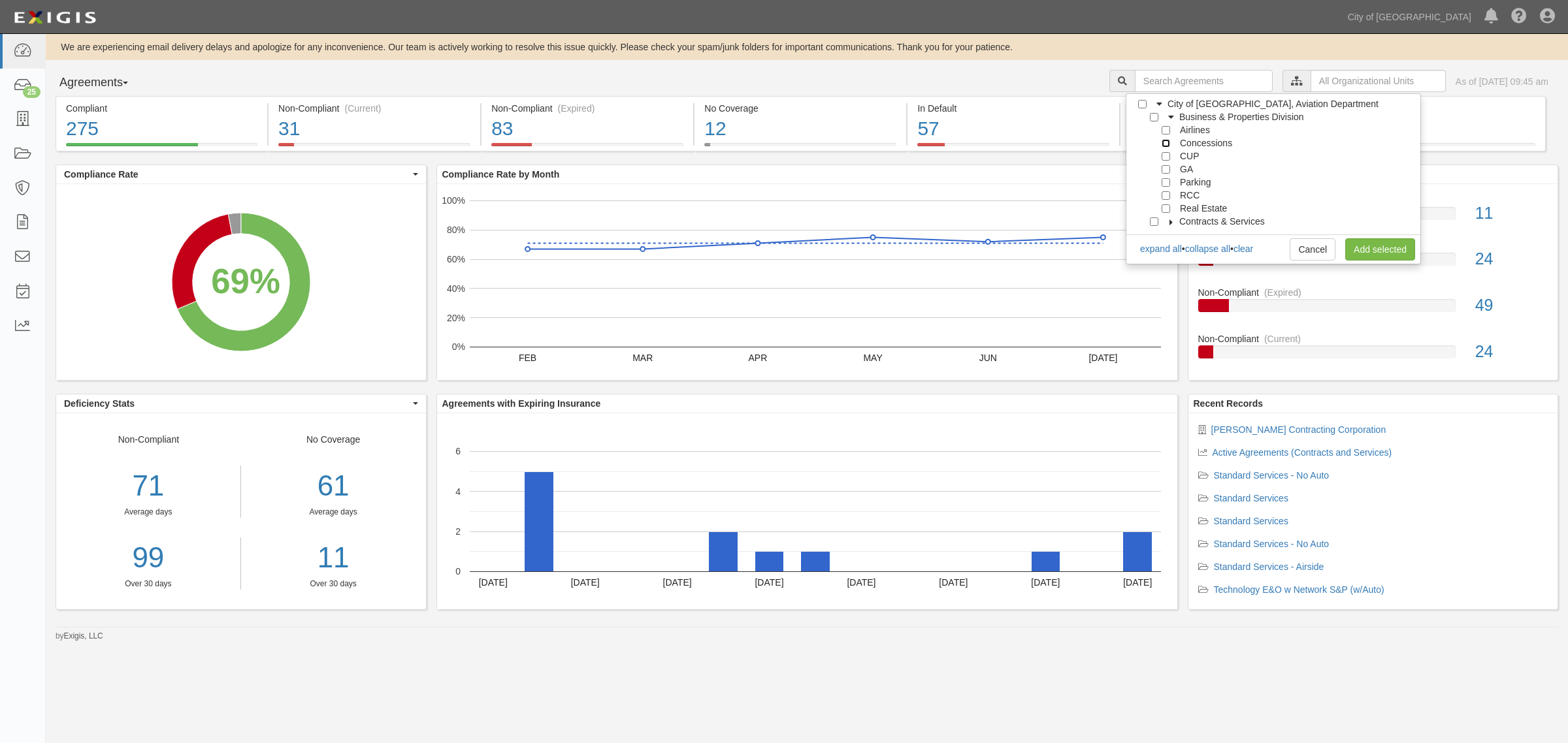
click at [1163, 141] on input "Concessions" at bounding box center [1166, 143] width 9 height 9
checkbox input "true"
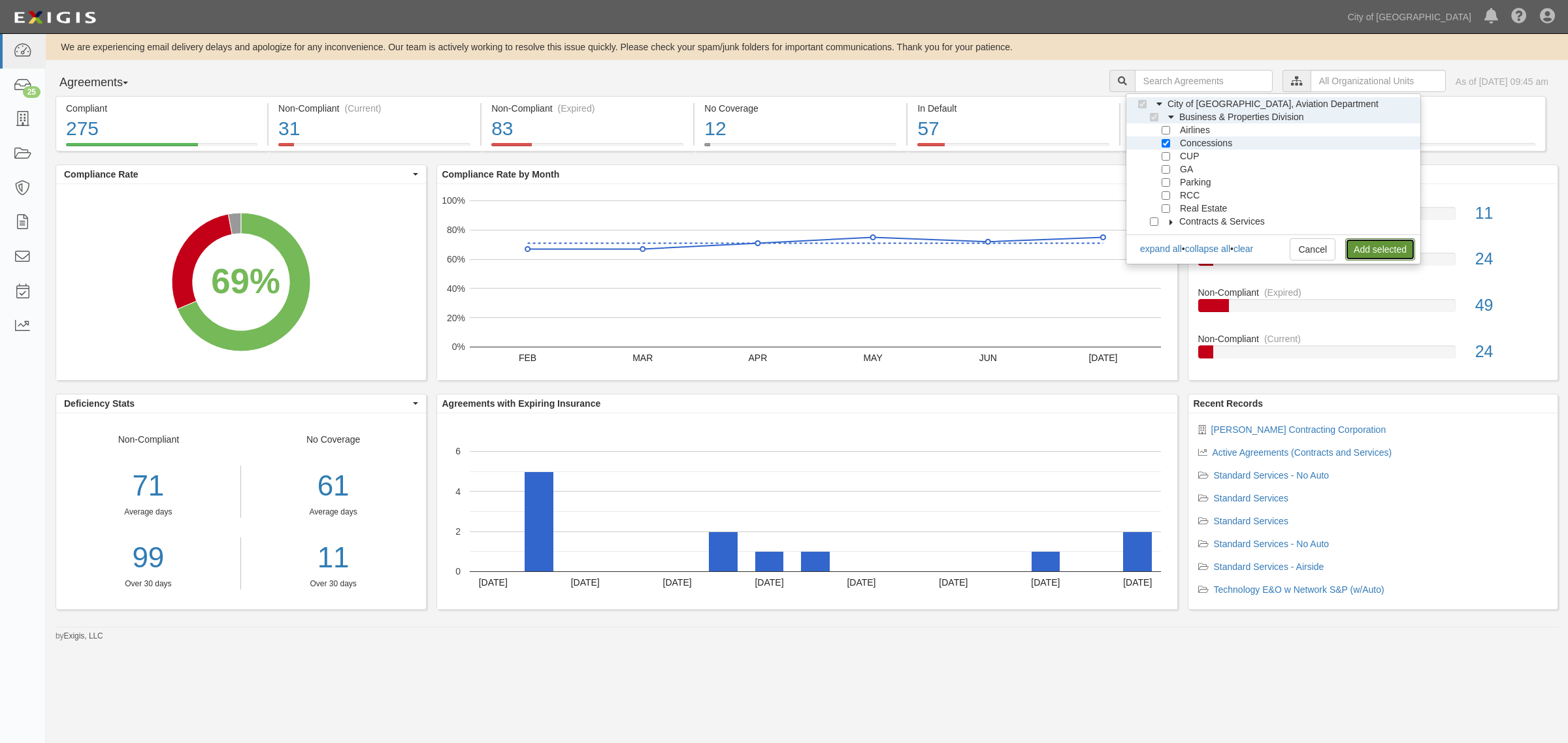
click at [1390, 240] on link "Add selected" at bounding box center [1380, 249] width 70 height 22
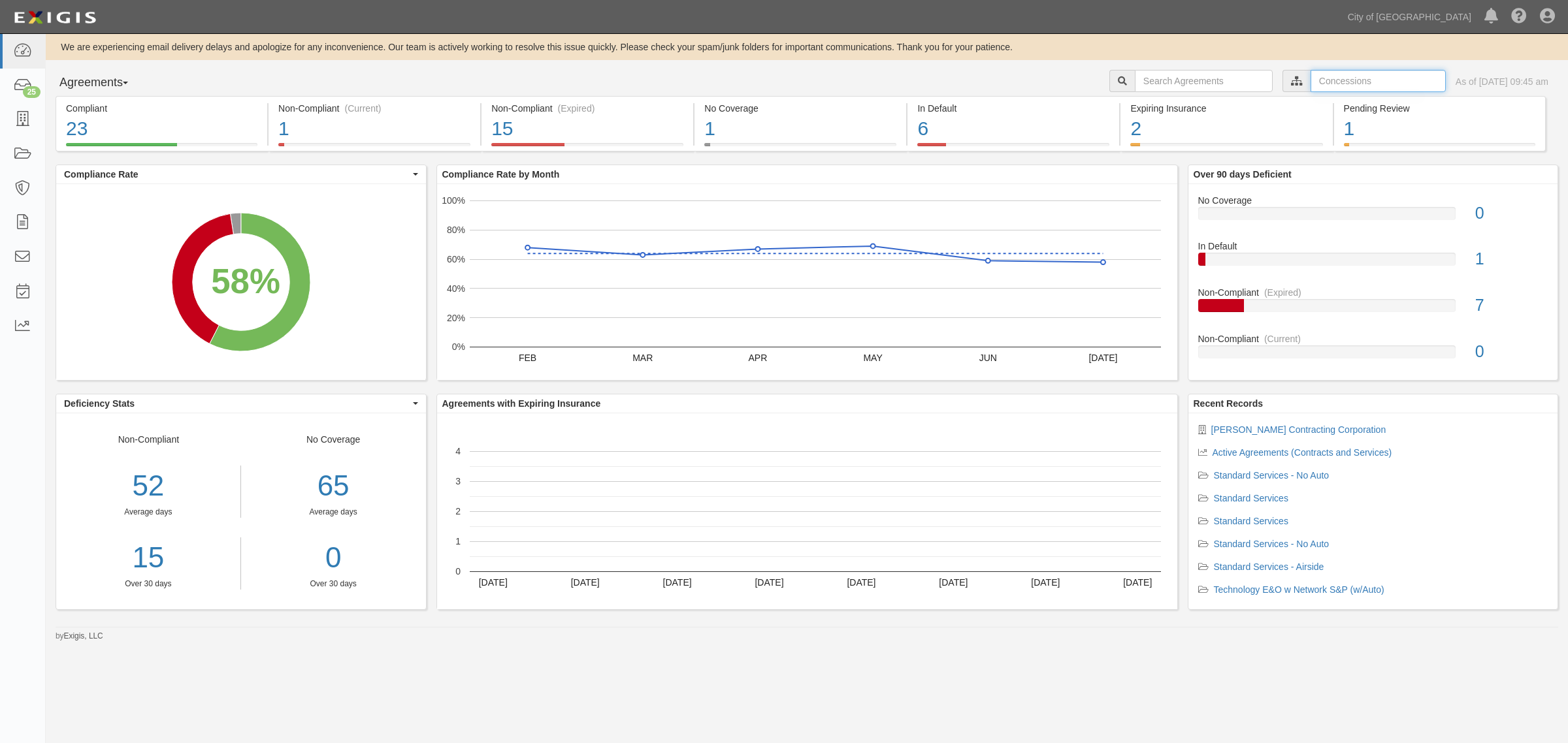
click at [1321, 78] on input "text" at bounding box center [1378, 81] width 135 height 22
click at [1253, 128] on link "clear" at bounding box center [1243, 131] width 20 height 10
checkbox input "false"
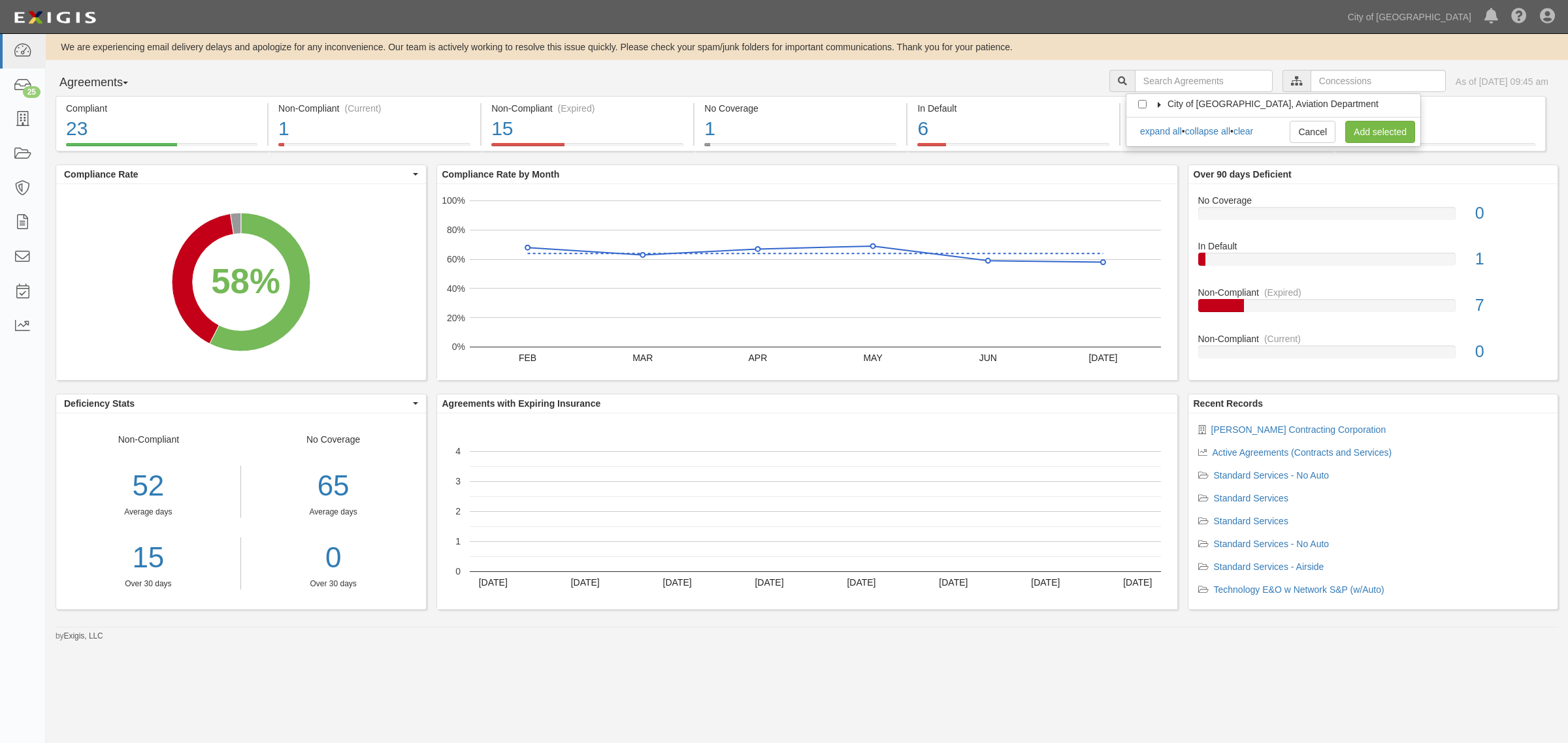
click at [1160, 99] on label "City of [GEOGRAPHIC_DATA], Aviation Department" at bounding box center [1265, 103] width 227 height 13
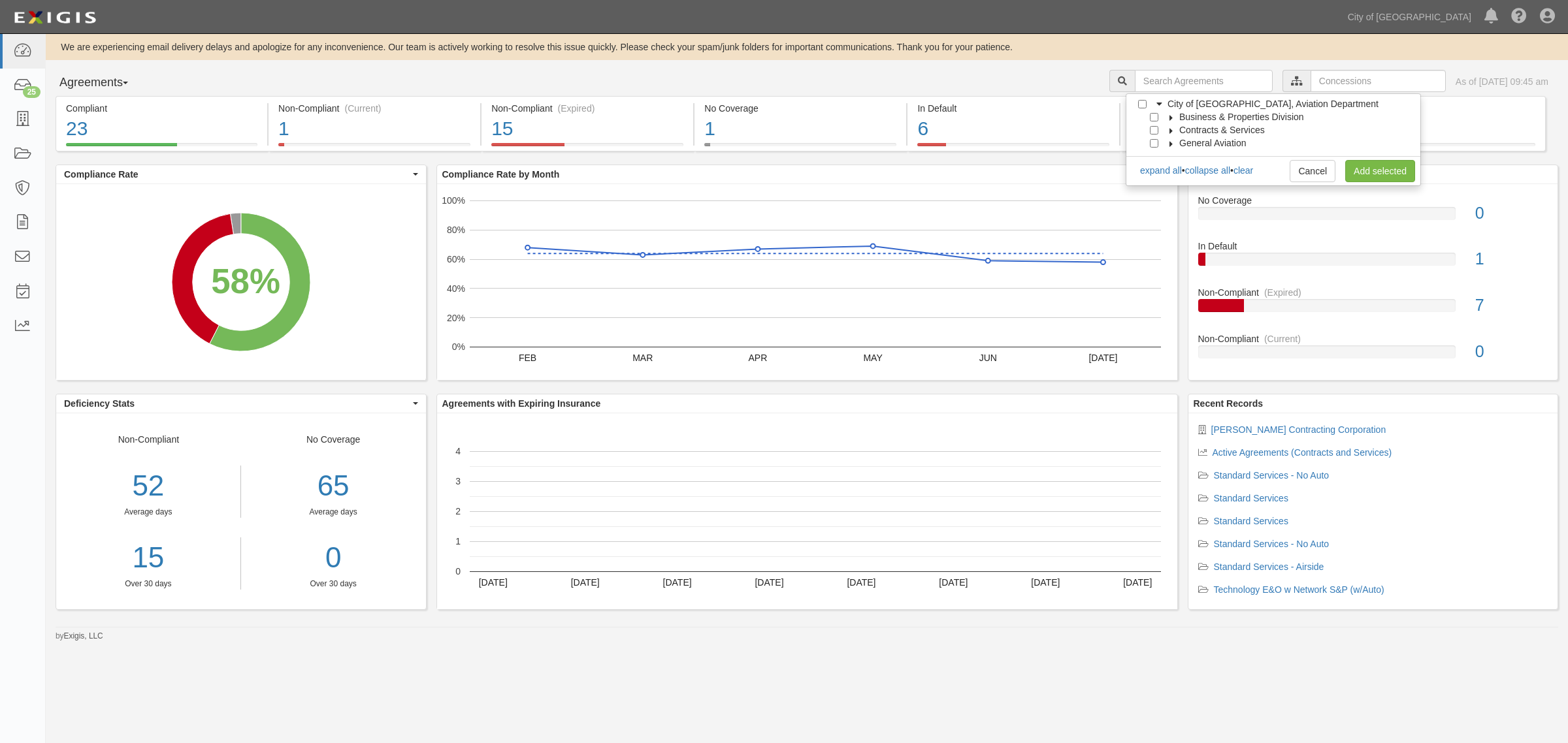
click at [1167, 115] on icon at bounding box center [1171, 118] width 9 height 6
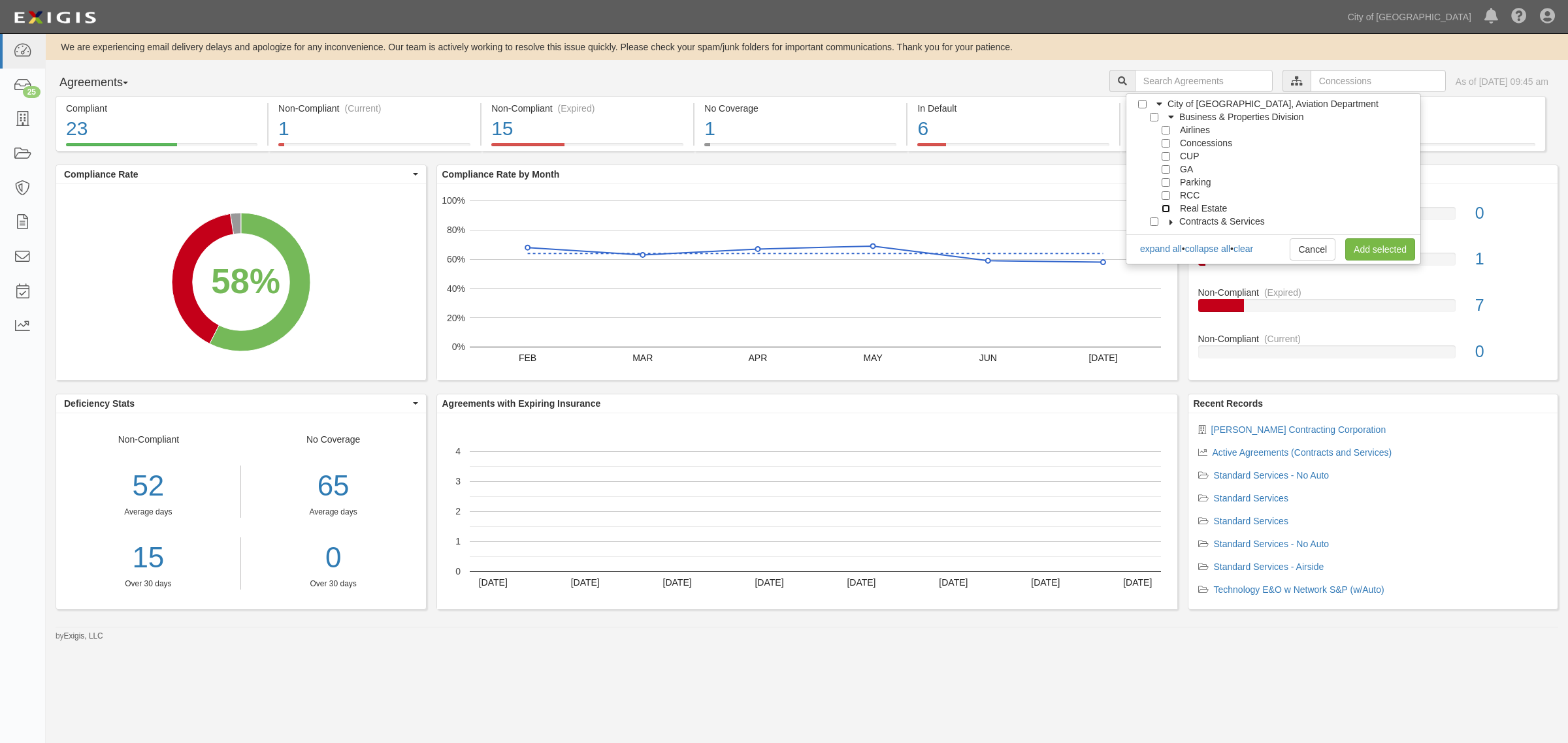
click at [1164, 210] on input "Real Estate" at bounding box center [1166, 209] width 9 height 9
checkbox input "true"
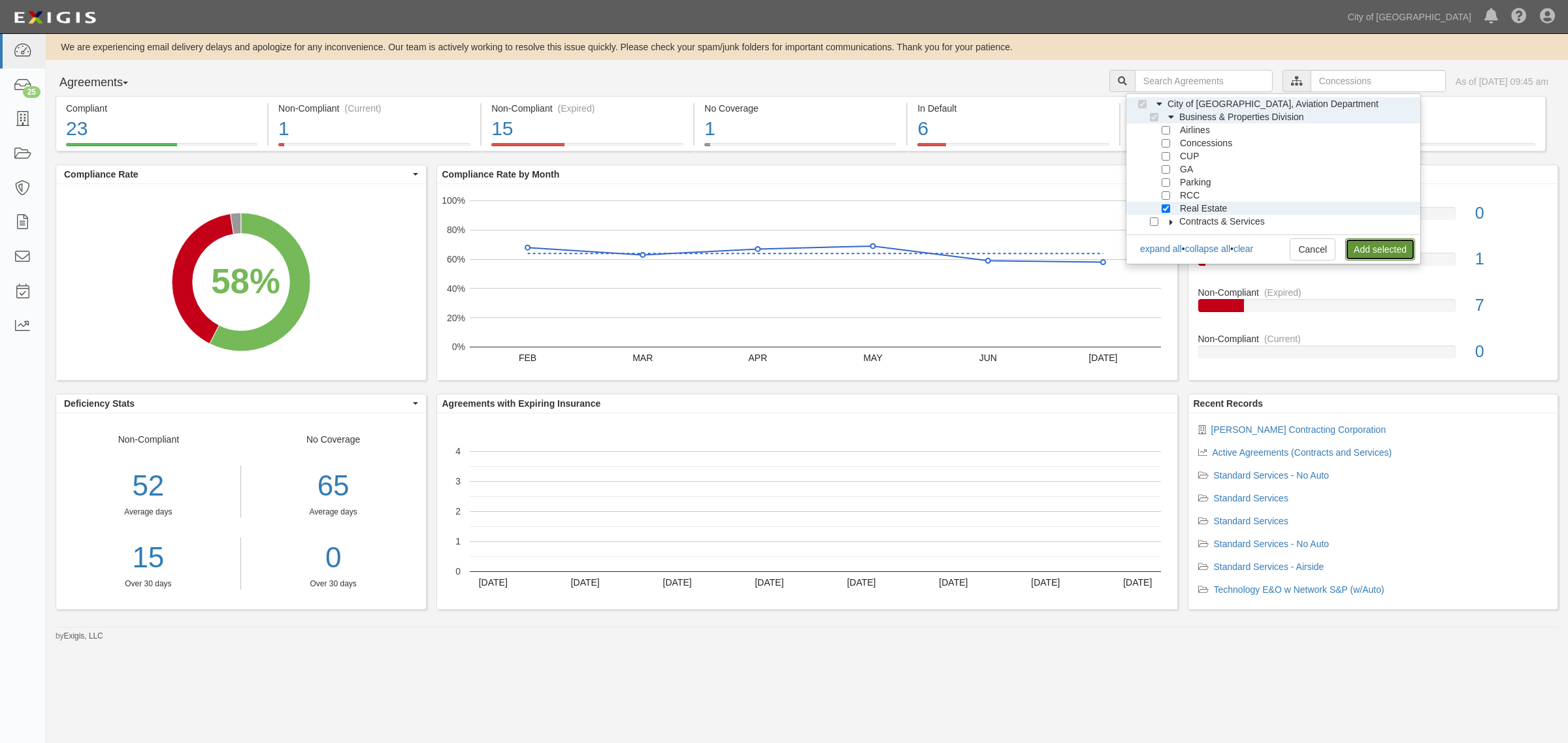
click at [1373, 247] on link "Add selected" at bounding box center [1380, 249] width 70 height 22
